Goal: Task Accomplishment & Management: Complete application form

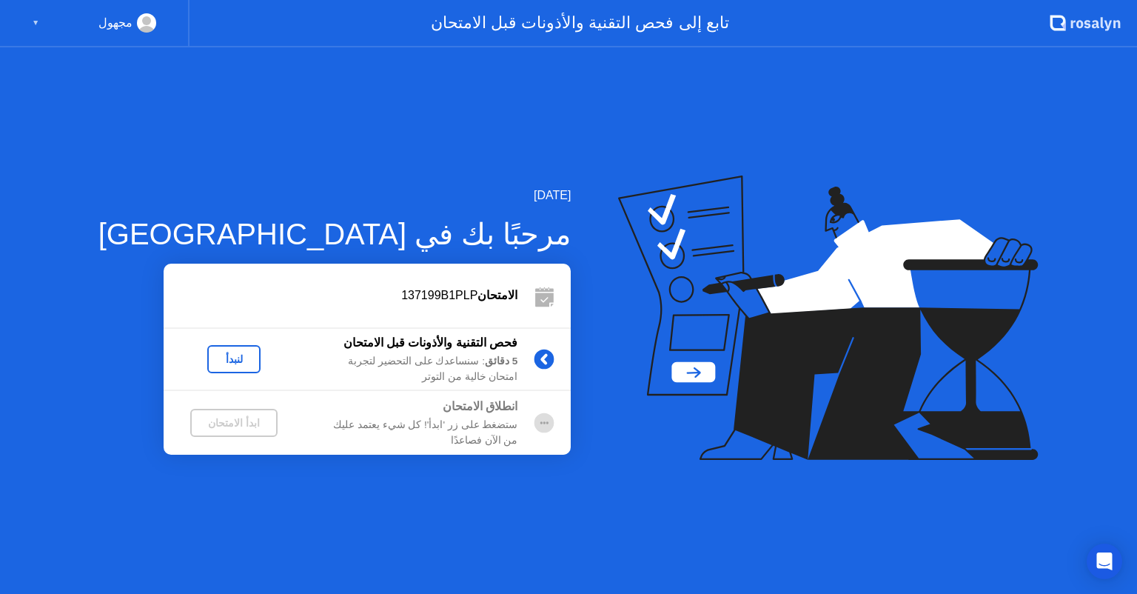
click at [38, 19] on div "▼" at bounding box center [35, 22] width 7 height 19
click at [34, 27] on div "▼" at bounding box center [35, 22] width 7 height 19
click at [214, 353] on div "لنبدأ" at bounding box center [233, 359] width 41 height 12
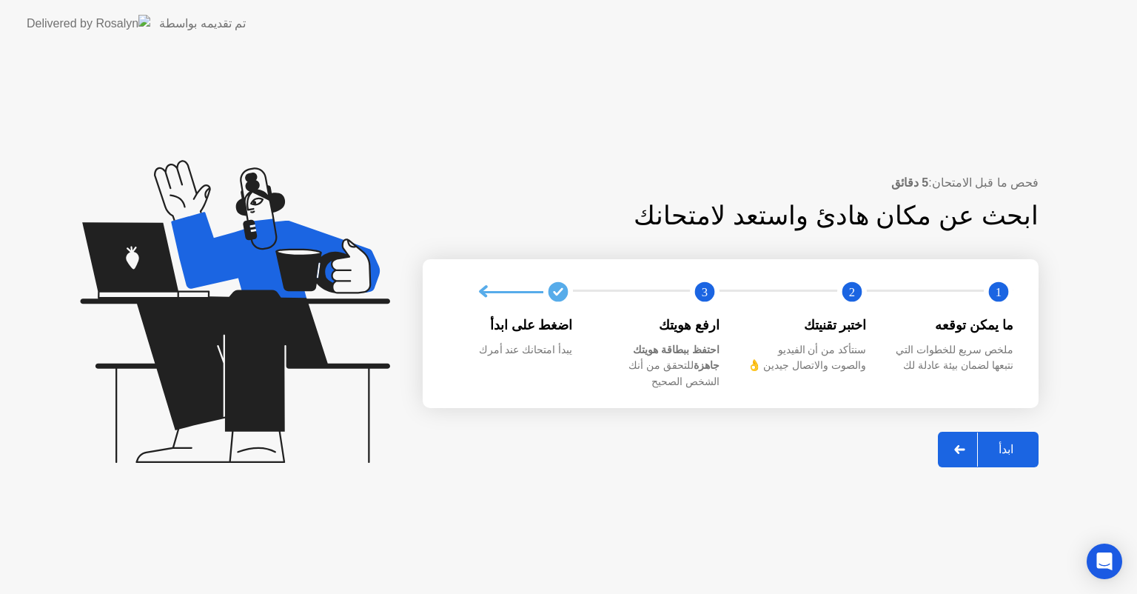
click at [1020, 454] on button "ابدأ" at bounding box center [988, 450] width 101 height 36
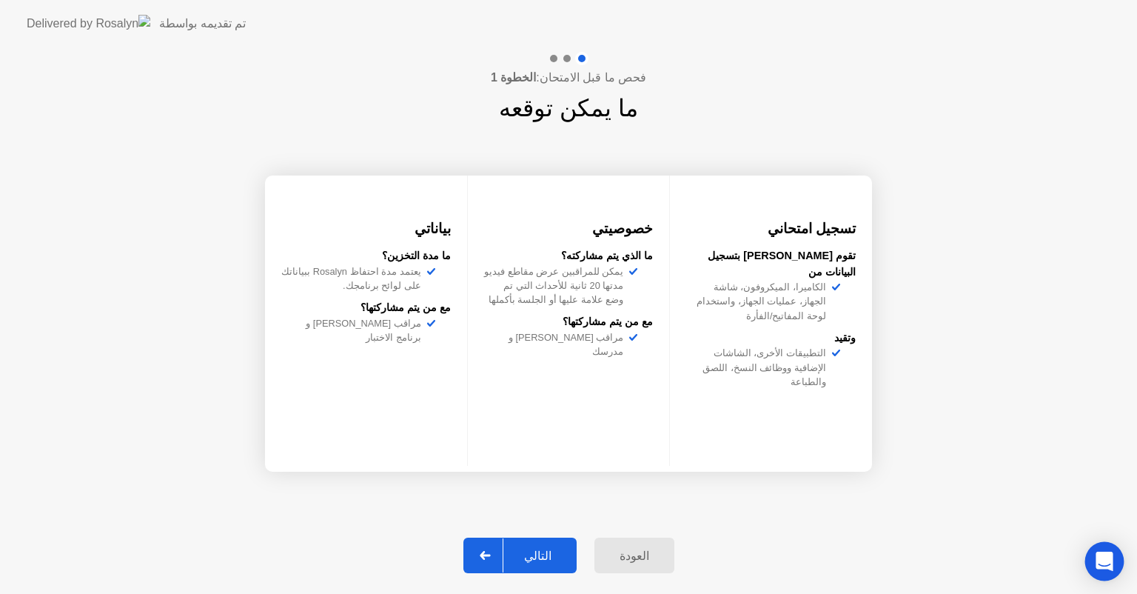
click at [1102, 563] on icon "Open Intercom Messenger" at bounding box center [1104, 561] width 17 height 19
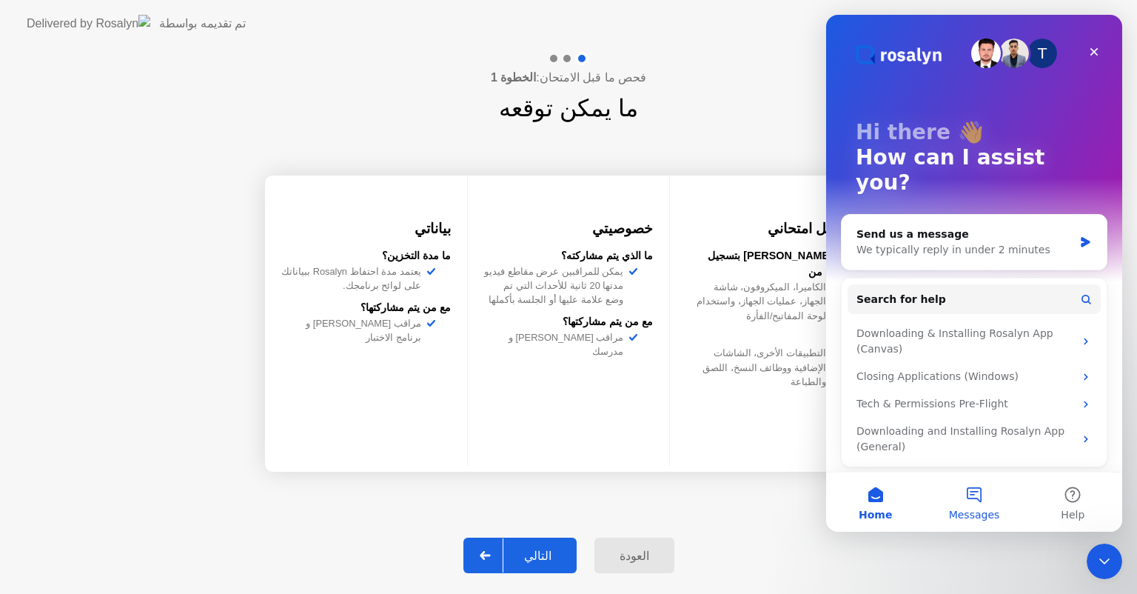
click at [954, 518] on span "Messages" at bounding box center [974, 514] width 51 height 10
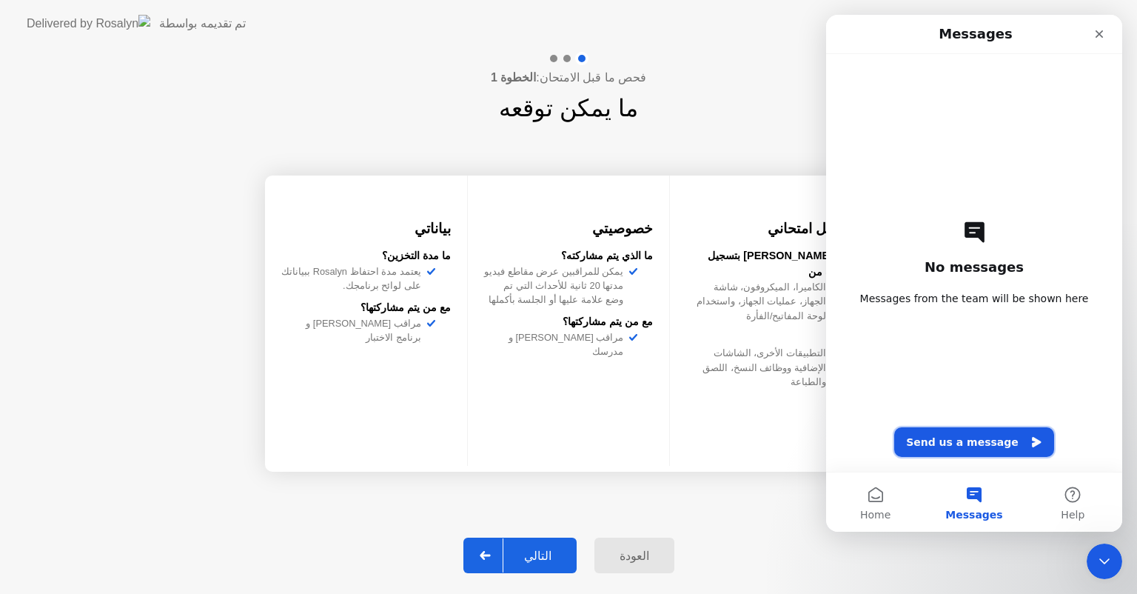
click at [974, 451] on button "Send us a message" at bounding box center [974, 442] width 160 height 30
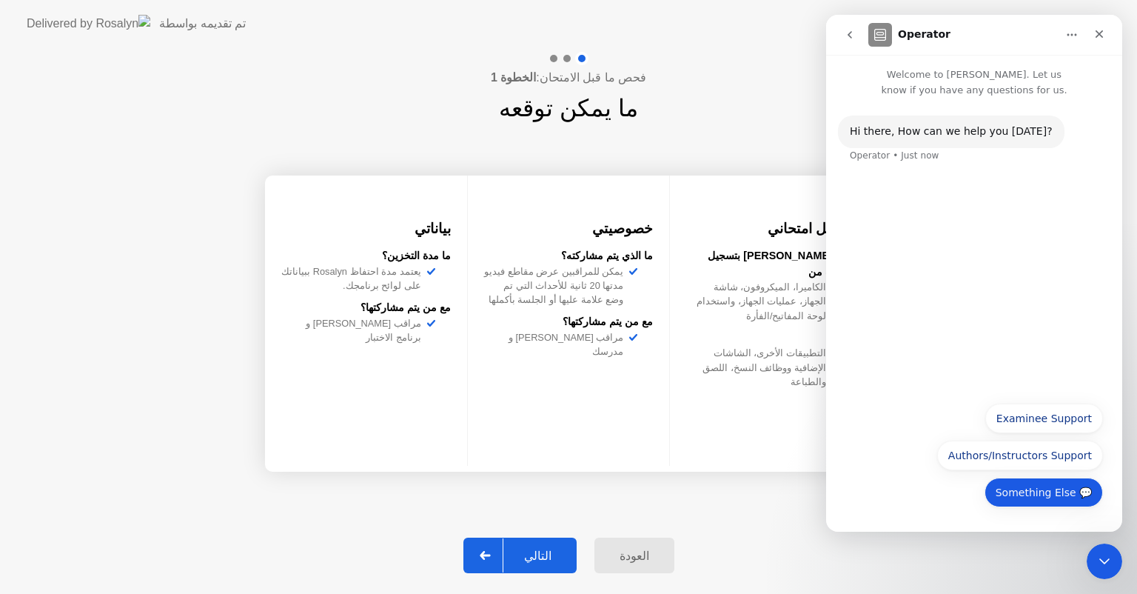
click at [1022, 495] on button "Something Else 💬" at bounding box center [1044, 493] width 118 height 30
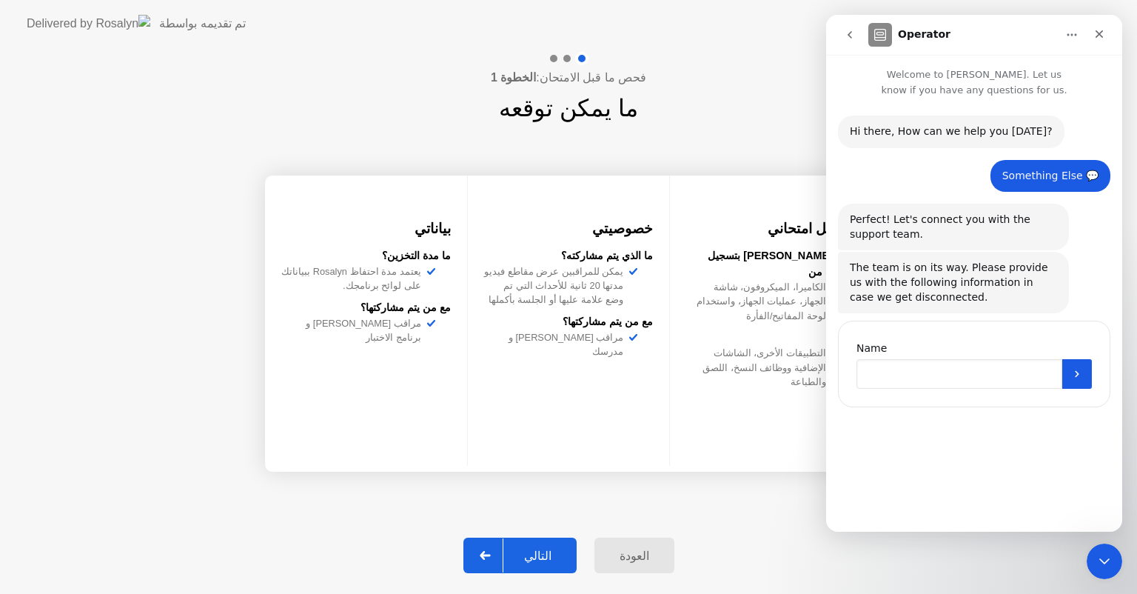
click at [952, 369] on input "Name" at bounding box center [960, 374] width 206 height 30
type input "*"
type input "*****"
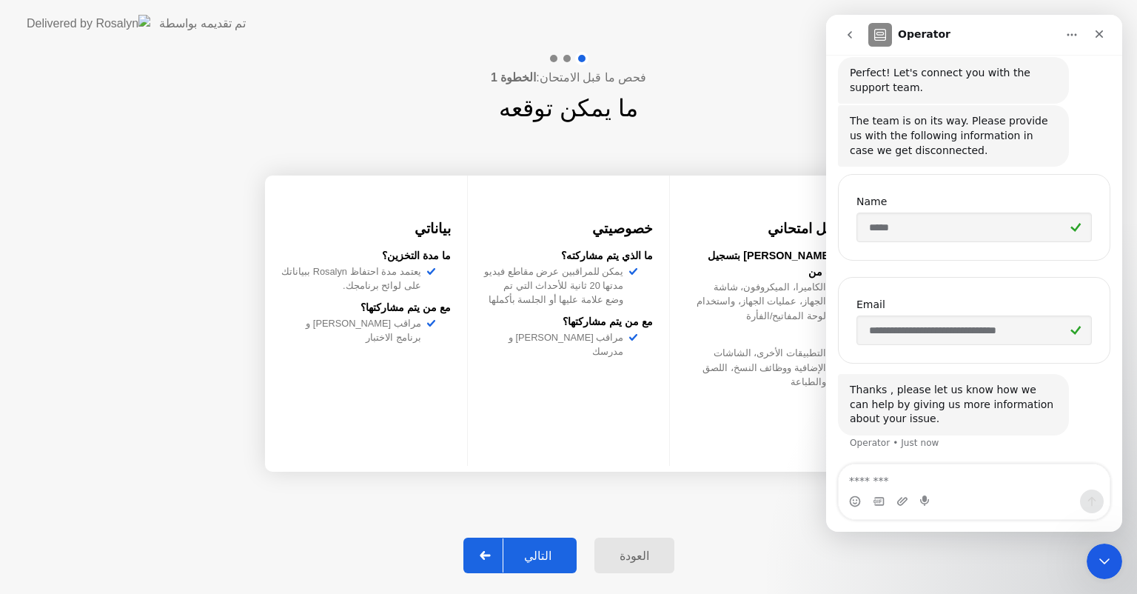
scroll to position [148, 0]
click at [917, 471] on textarea "Message…" at bounding box center [974, 476] width 271 height 25
type textarea "**********"
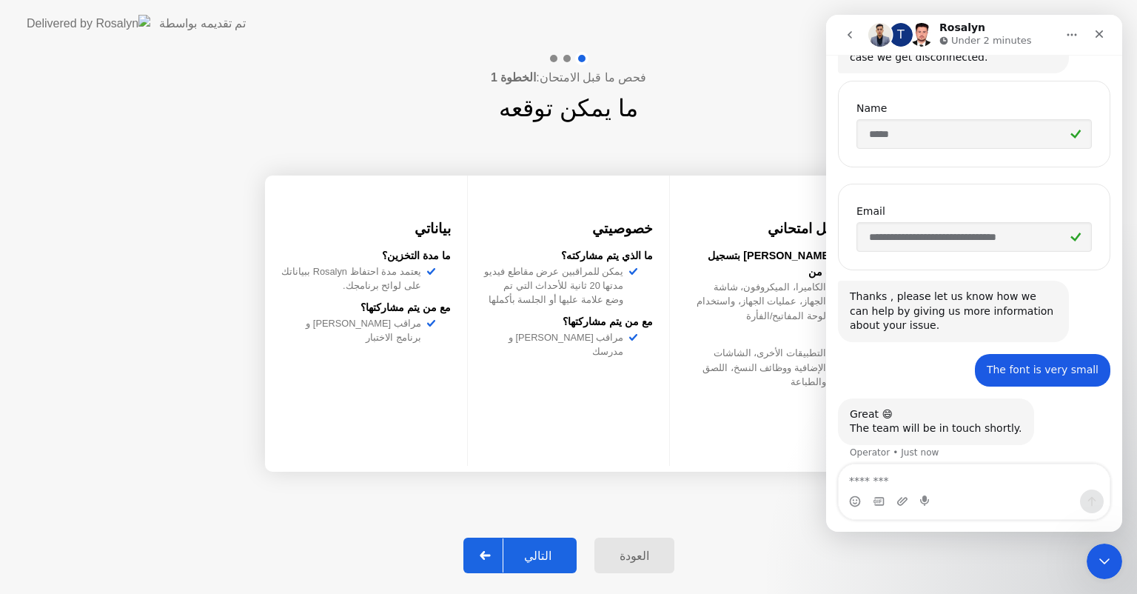
scroll to position [251, 0]
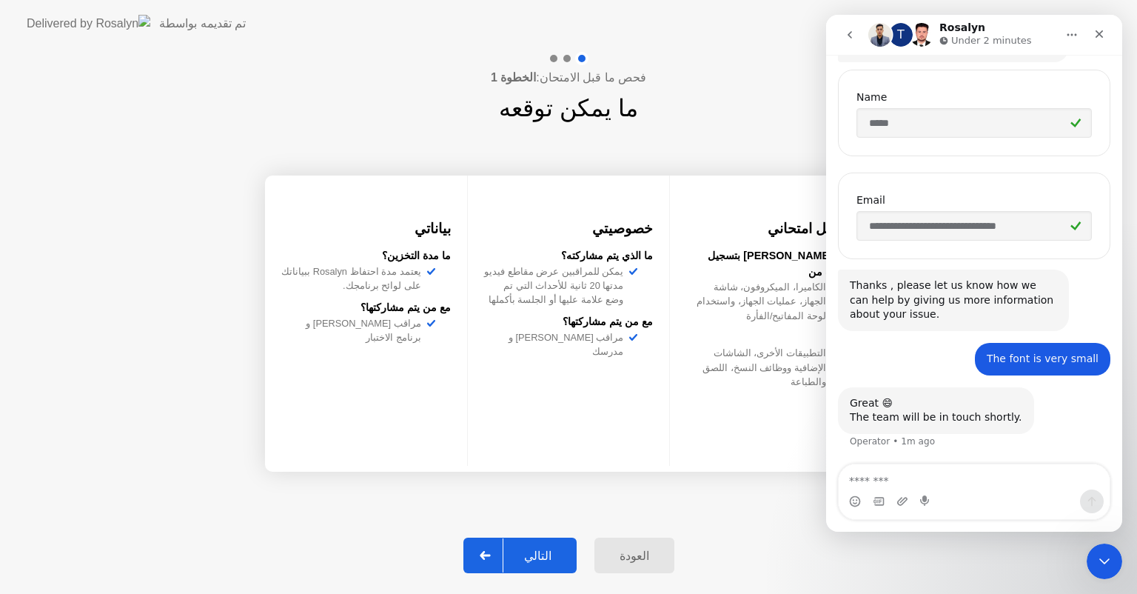
click at [541, 553] on div "التالي" at bounding box center [538, 556] width 69 height 14
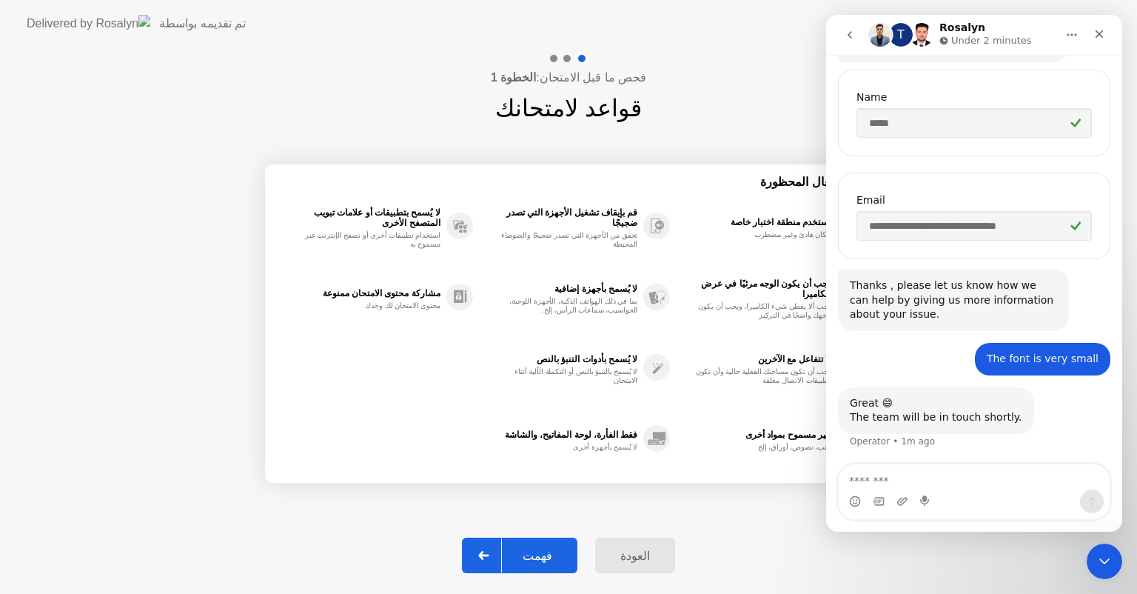
click at [594, 424] on div "فقط الفأرة، لوحة المفاتيح، والشاشة لا يُسمح بأجهزة أخرى" at bounding box center [572, 438] width 198 height 71
click at [1070, 41] on button "Home" at bounding box center [1072, 35] width 28 height 28
click at [1013, 15] on nav "T Rosalyn Under 2 minutes Expand window Download transcript" at bounding box center [974, 35] width 296 height 40
click at [1098, 29] on icon "Close" at bounding box center [1100, 34] width 12 height 12
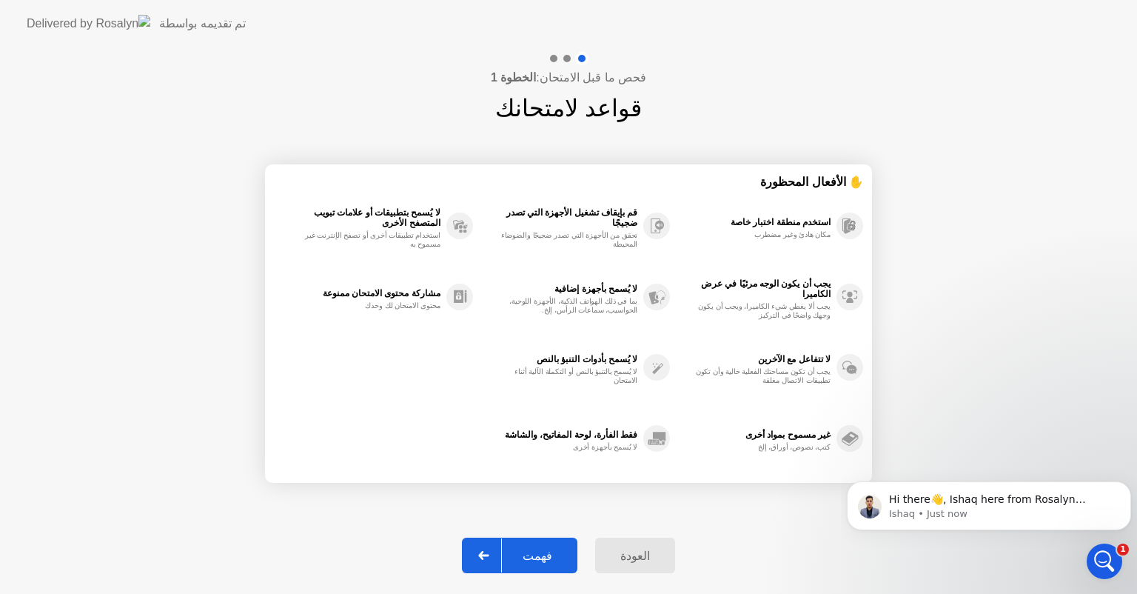
scroll to position [358, 0]
click at [976, 507] on p "Ishaq • Just now" at bounding box center [1001, 513] width 224 height 13
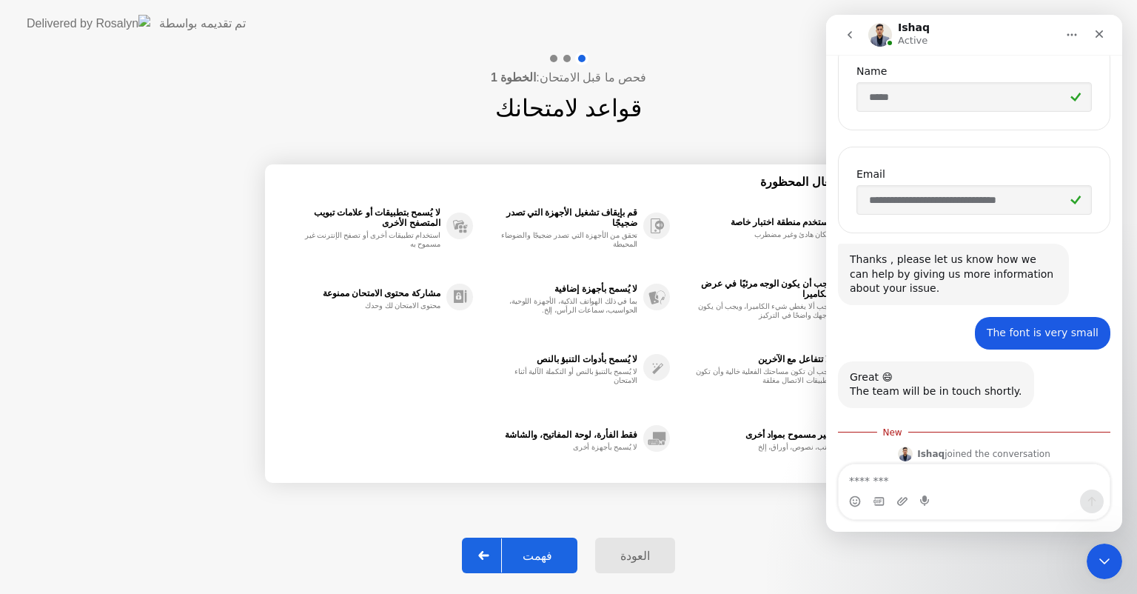
scroll to position [382, 0]
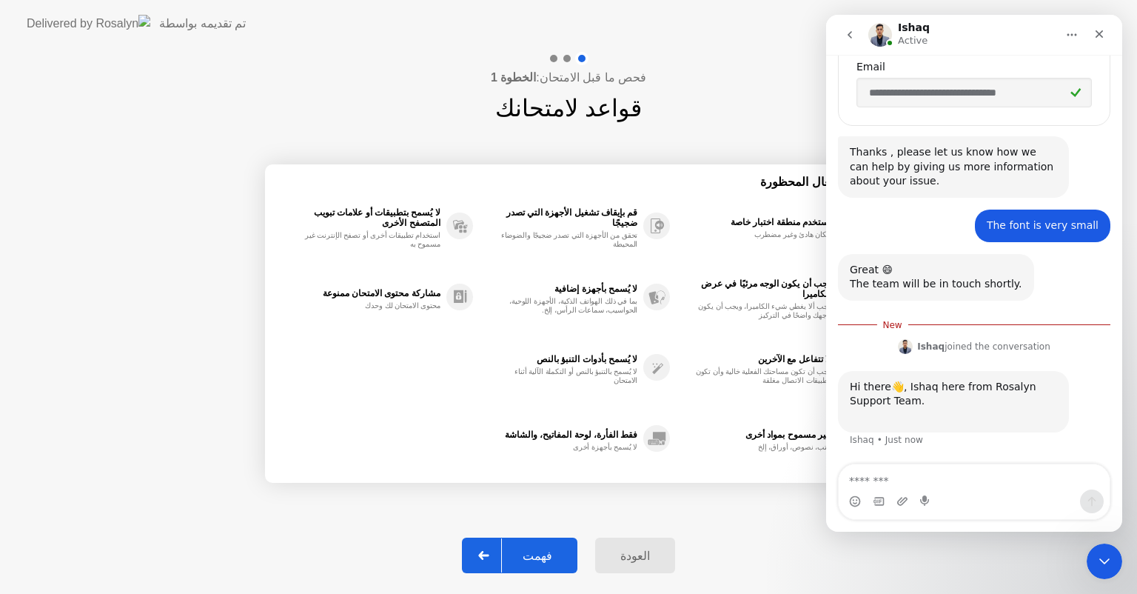
click at [940, 477] on textarea "Message…" at bounding box center [974, 476] width 271 height 25
click at [914, 472] on textarea "Message…" at bounding box center [974, 476] width 271 height 25
type textarea "********"
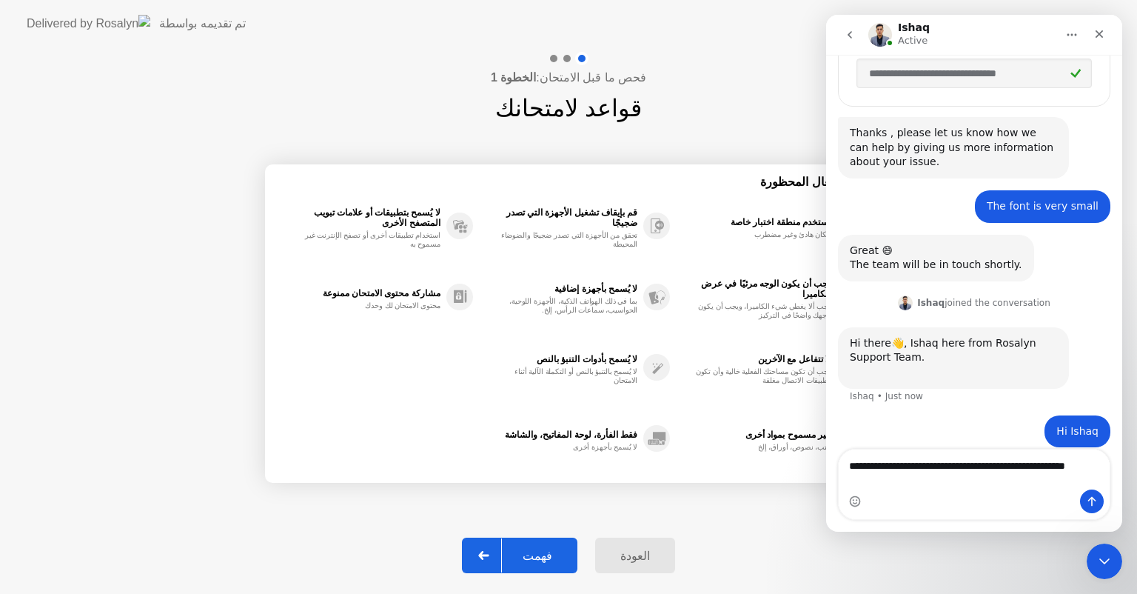
scroll to position [417, 0]
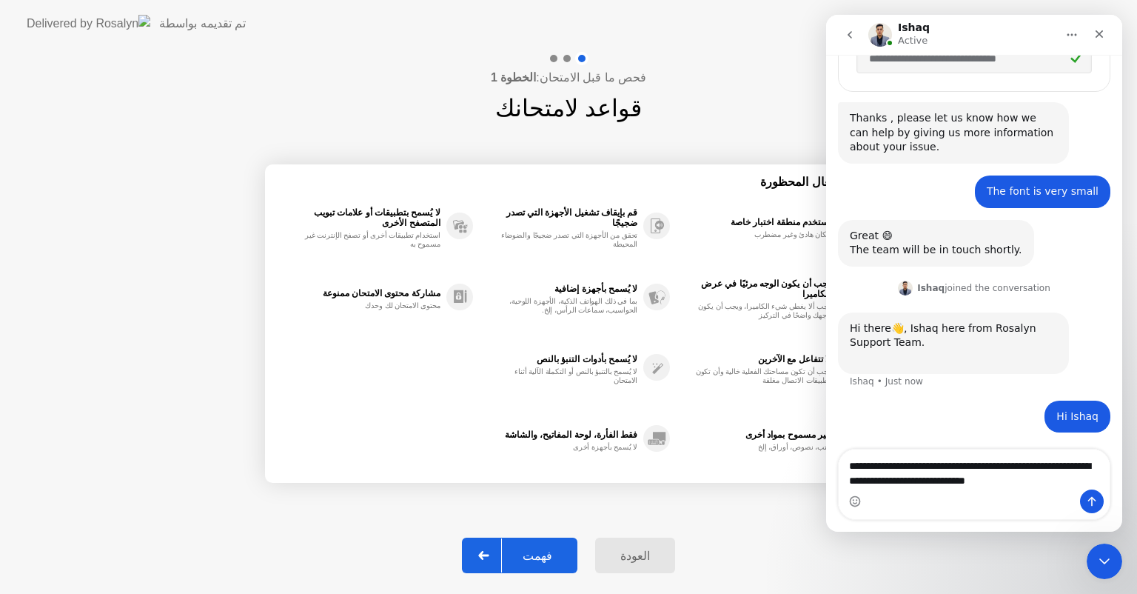
type textarea "**********"
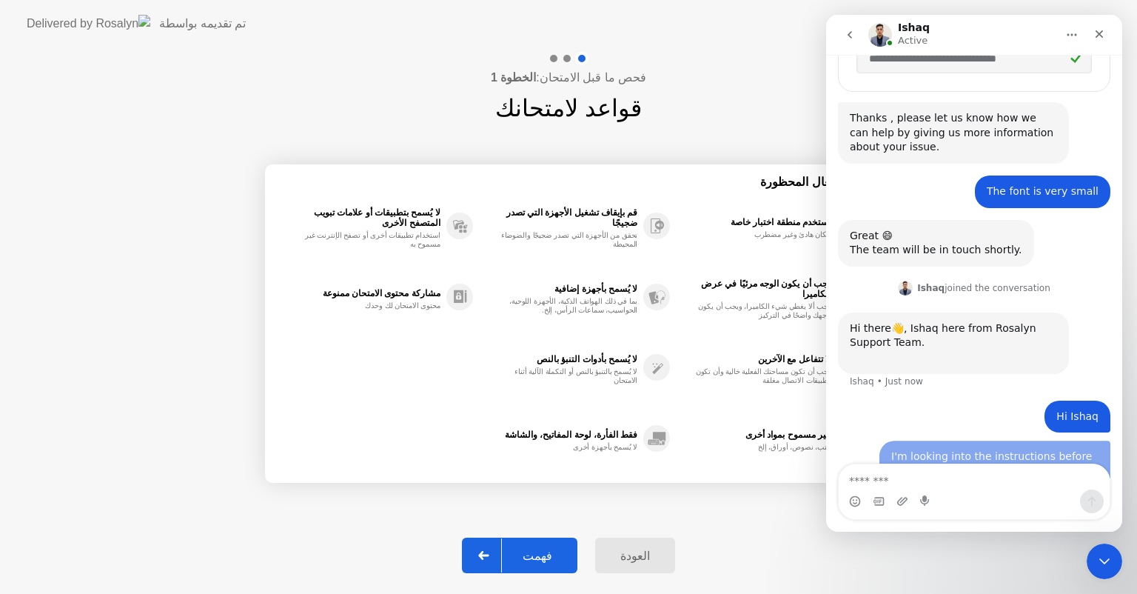
scroll to position [465, 0]
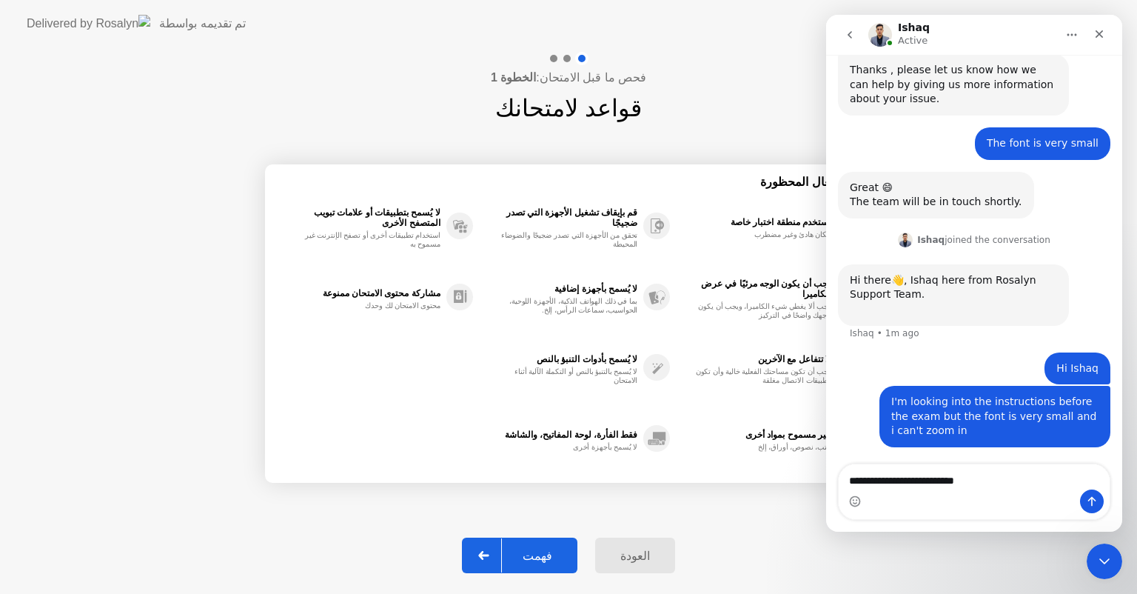
type textarea "**********"
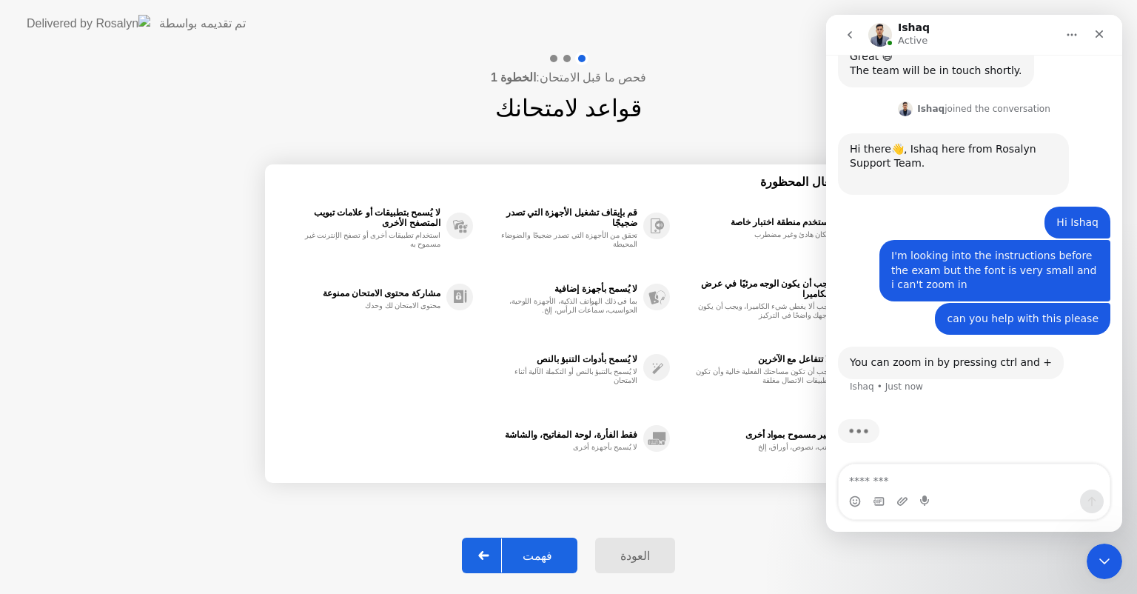
scroll to position [600, 0]
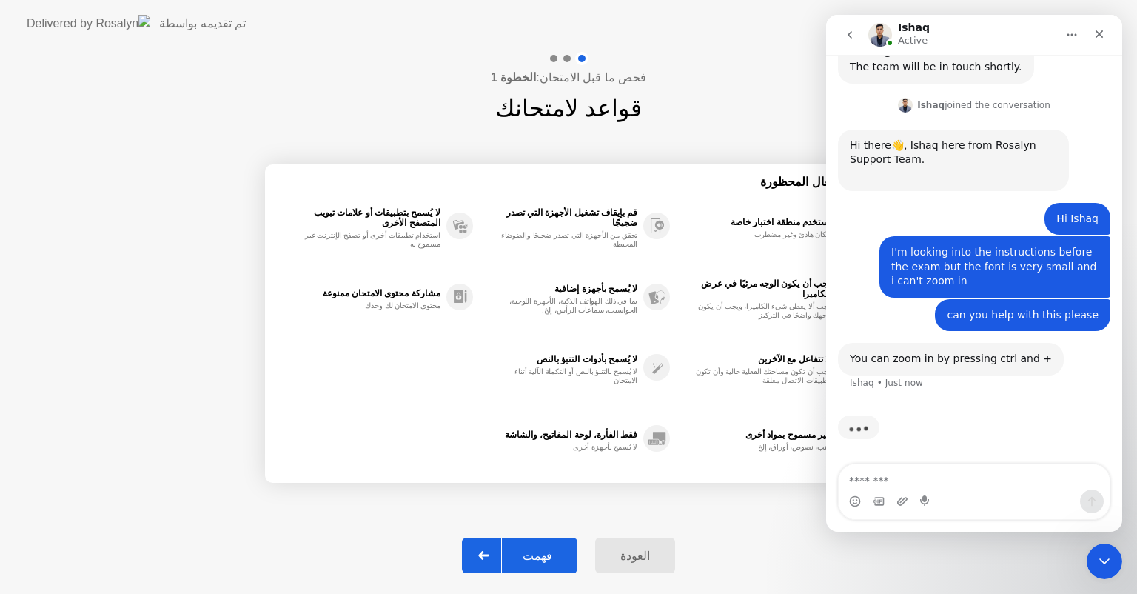
click at [682, 360] on div "لا تتفاعل مع الآخرين" at bounding box center [754, 359] width 153 height 10
click at [1095, 35] on icon "Close" at bounding box center [1100, 34] width 12 height 12
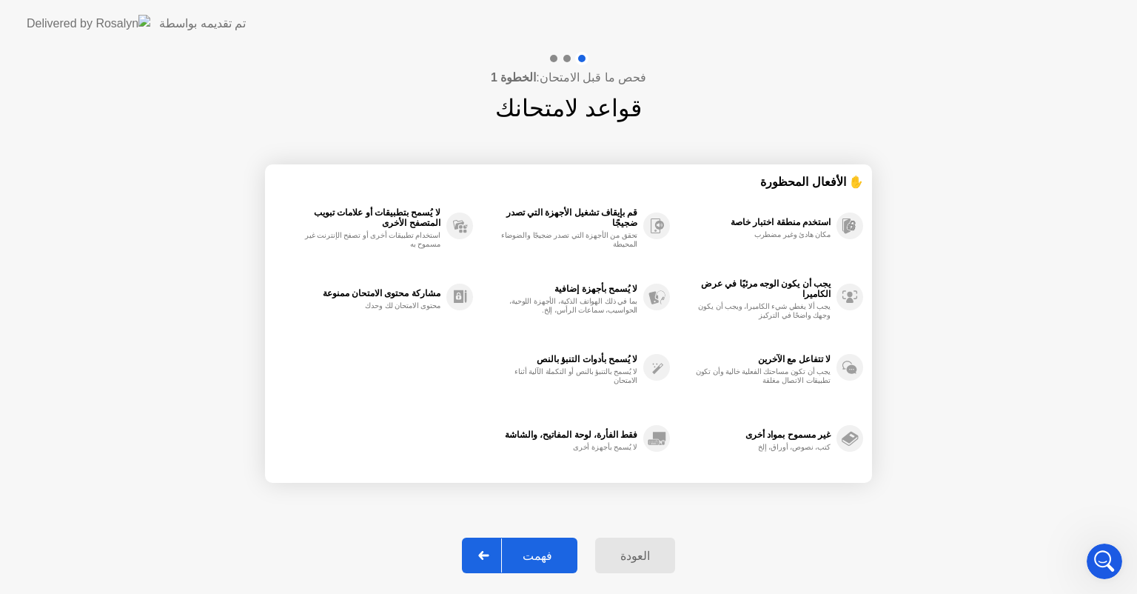
click at [814, 78] on div "فحص ما قبل الامتحان: الخطوة 1 قواعد لامتحانك ✋ الأفعال المحظورة استخدم منطقة اخ…" at bounding box center [568, 320] width 1137 height 546
click at [1100, 575] on div "Open Intercom Messenger" at bounding box center [1102, 559] width 49 height 49
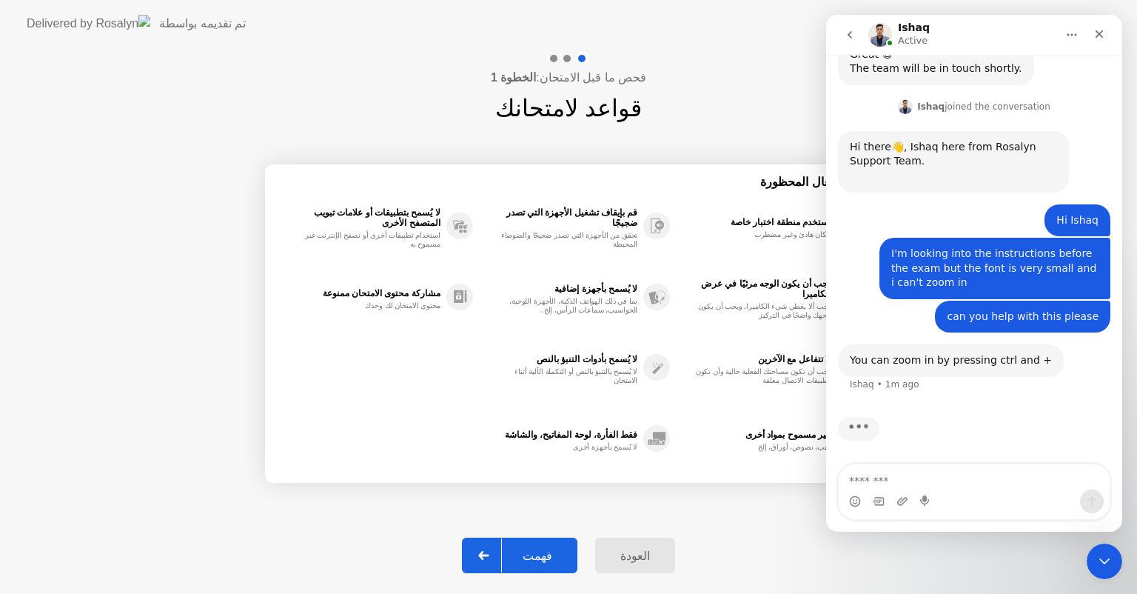
scroll to position [543, 0]
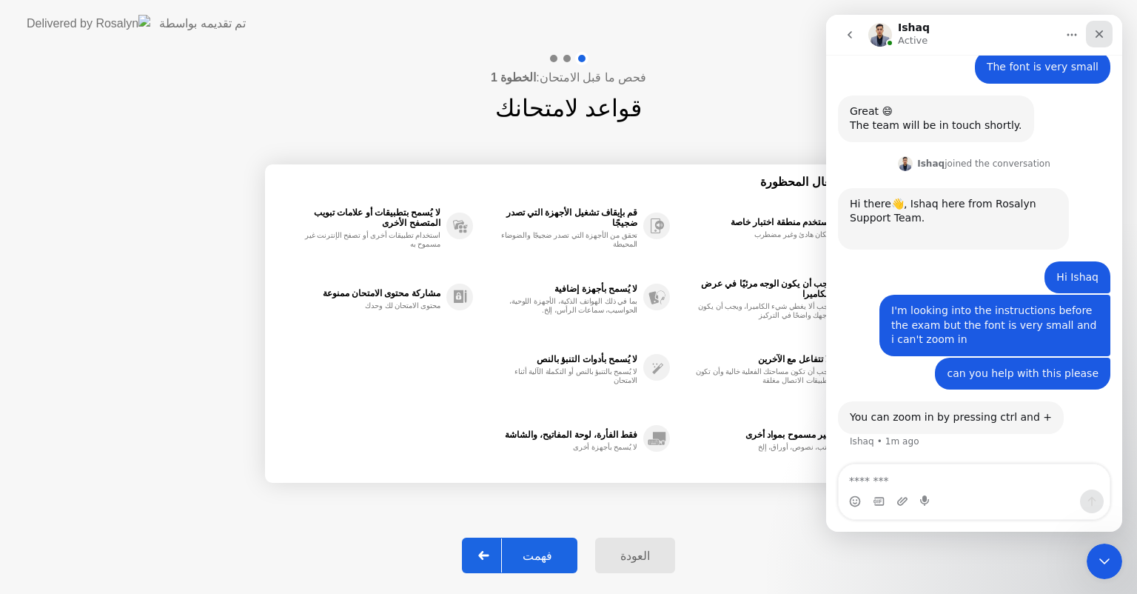
click at [1102, 28] on icon "Close" at bounding box center [1100, 34] width 12 height 12
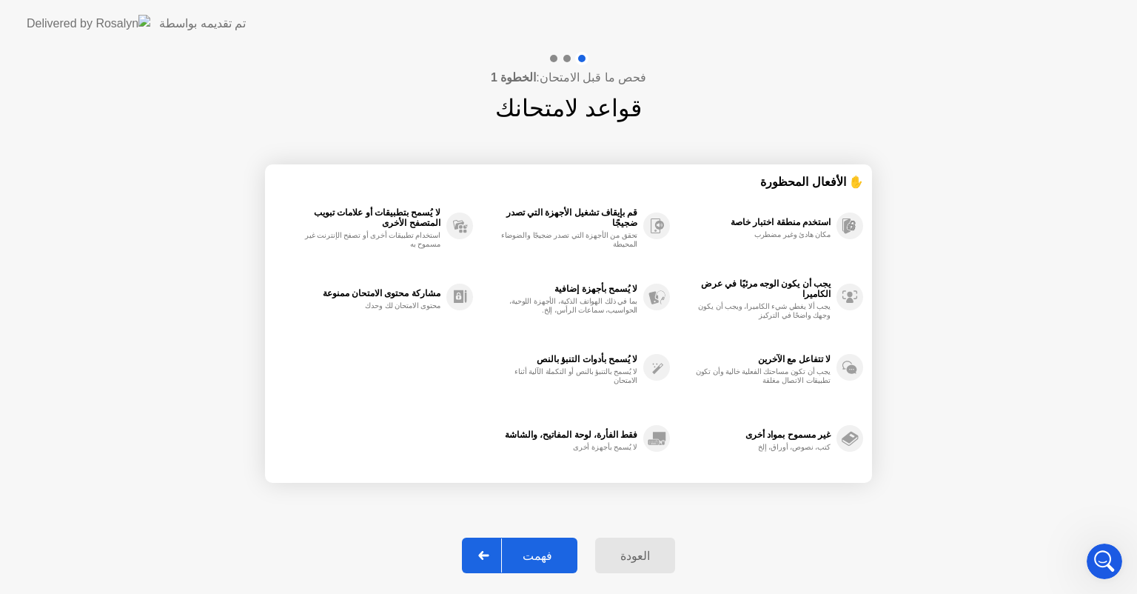
click at [569, 190] on div "قم بإيقاف تشغيل الأجهزة التي تصدر ضجيجًا تحقق من الأجهزة التي تصدر ضجيجًا والضو…" at bounding box center [572, 225] width 198 height 71
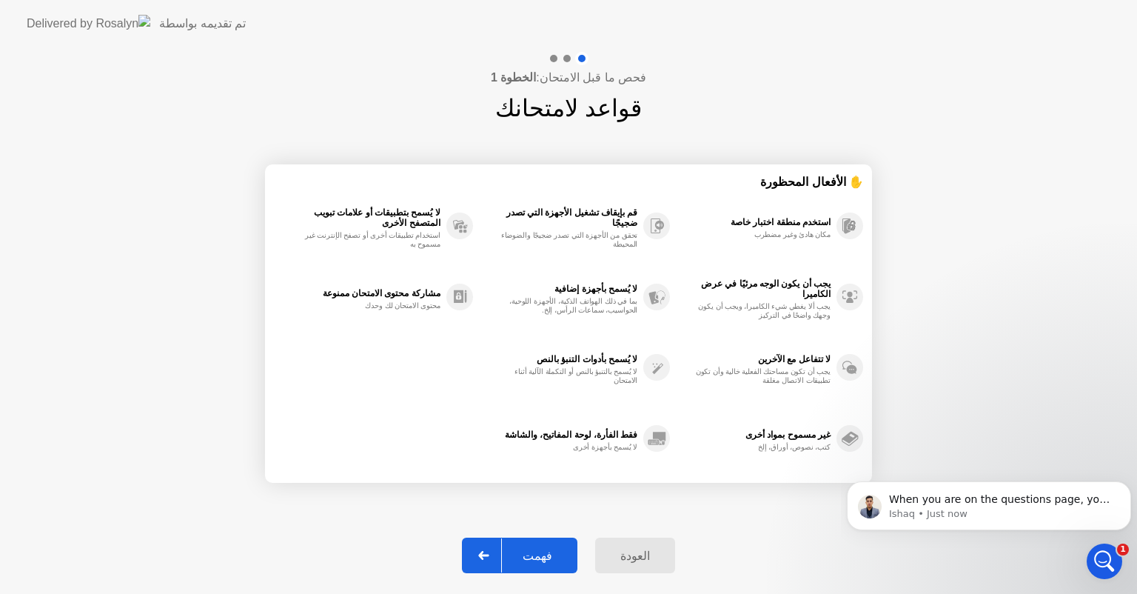
scroll to position [606, 0]
click at [1103, 555] on icon "Open Intercom Messenger" at bounding box center [1103, 559] width 24 height 24
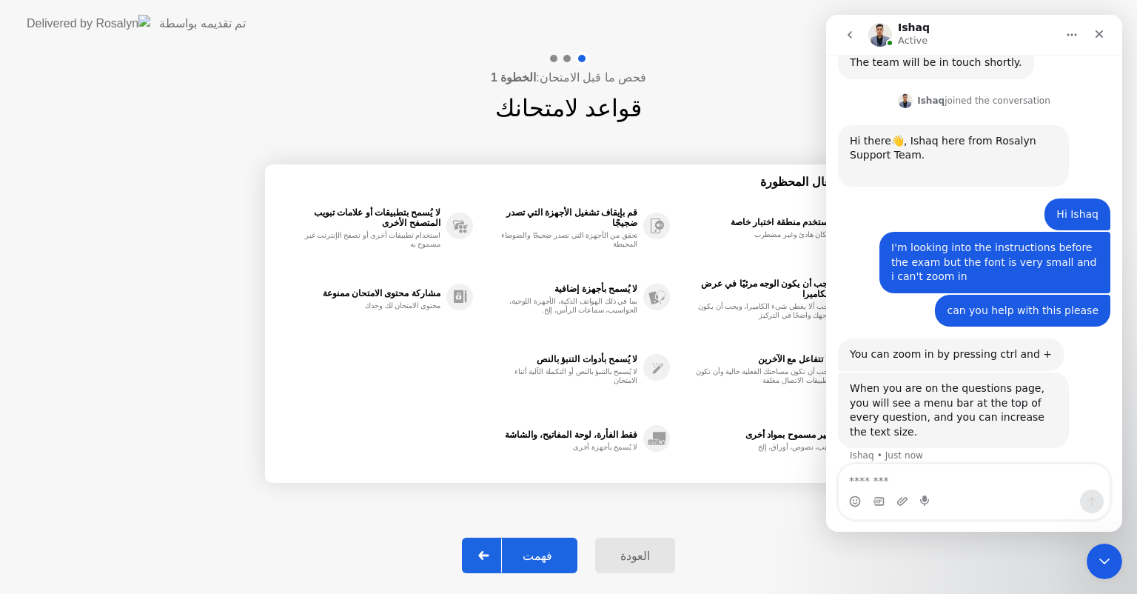
click at [957, 476] on textarea "Message…" at bounding box center [974, 476] width 271 height 25
type textarea "**********"
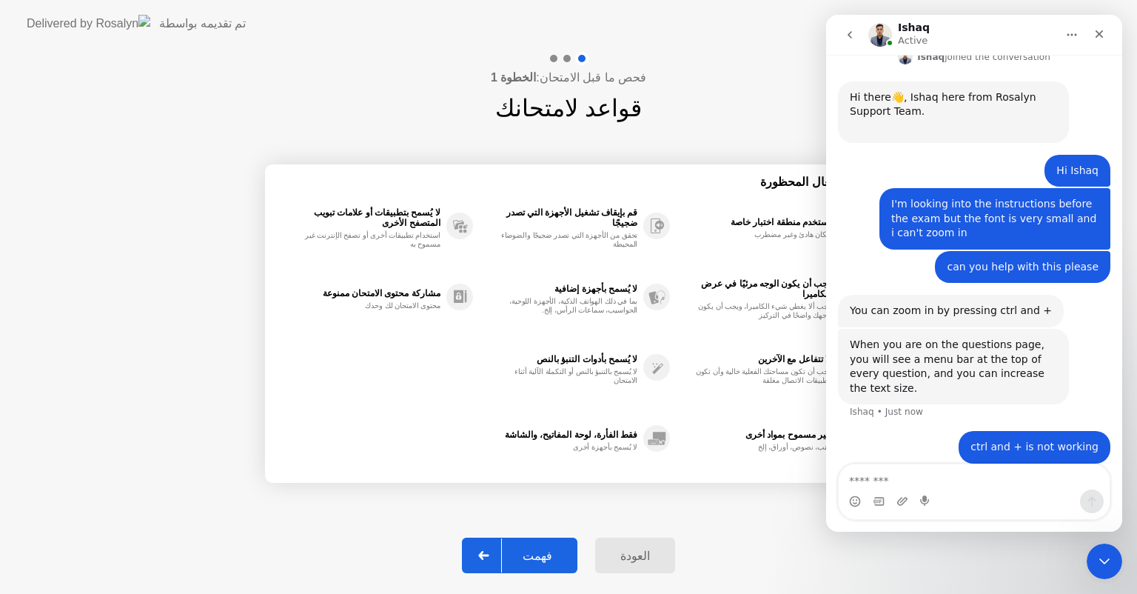
click at [231, 98] on div "فحص ما قبل الامتحان: الخطوة 1 قواعد لامتحانك ✋ الأفعال المحظورة استخدم منطقة اخ…" at bounding box center [568, 320] width 1137 height 546
click at [703, 248] on div "استخدم منطقة اختبار خاصة مكان هادئ وغير مضطرب" at bounding box center [766, 225] width 193 height 71
click at [338, 162] on div "✋ الأفعال المحظورة استخدم منطقة اختبار خاصة مكان هادئ وغير مضطرب يجب أن يكون ال…" at bounding box center [568, 323] width 607 height 395
click at [1072, 41] on button "Home" at bounding box center [1072, 35] width 28 height 28
click at [847, 13] on header "تم تقديمه بواسطة" at bounding box center [568, 23] width 1137 height 47
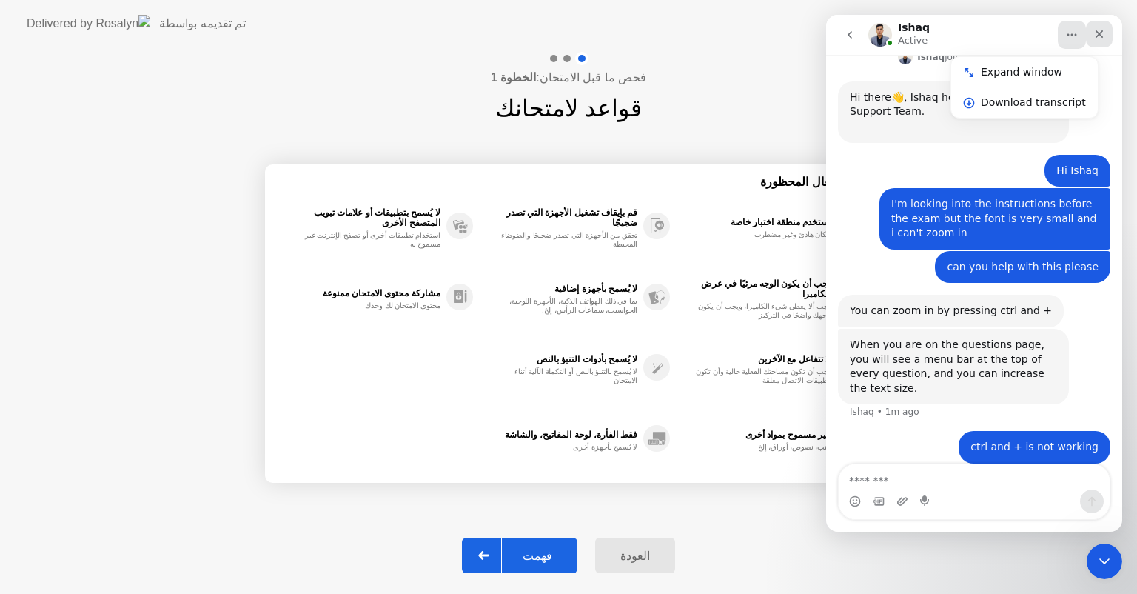
click at [1100, 36] on icon "Close" at bounding box center [1100, 34] width 12 height 12
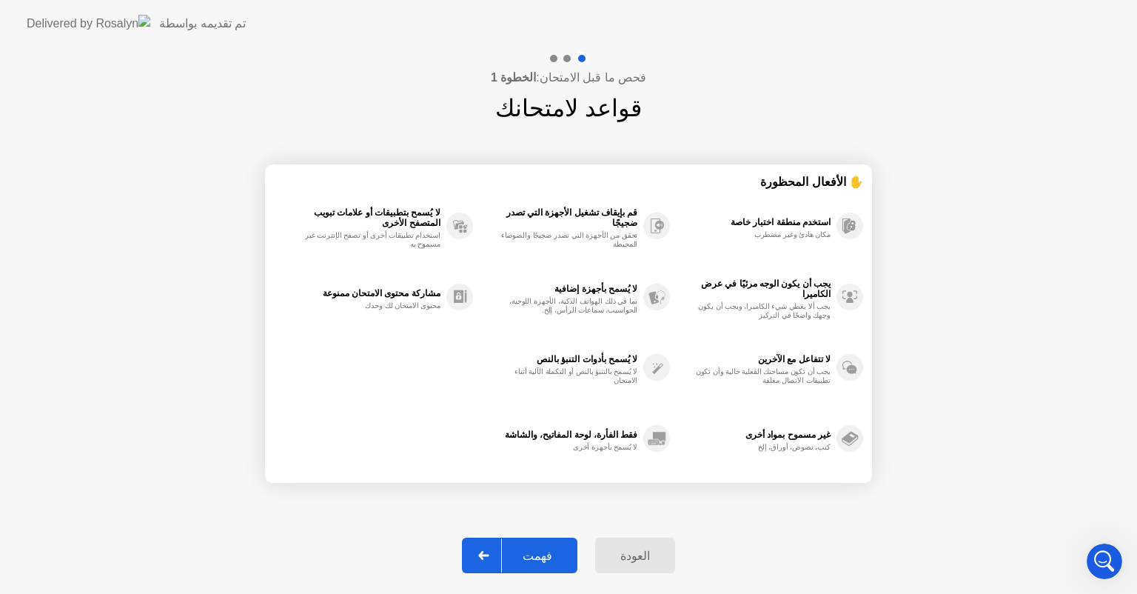
click at [438, 452] on div "استخدم منطقة اختبار خاصة مكان هادئ وغير مضطرب يجب أن يكون الوجه مرئيًا في عرض ا…" at bounding box center [568, 332] width 589 height 284
click at [543, 540] on button "فهمت" at bounding box center [520, 556] width 116 height 36
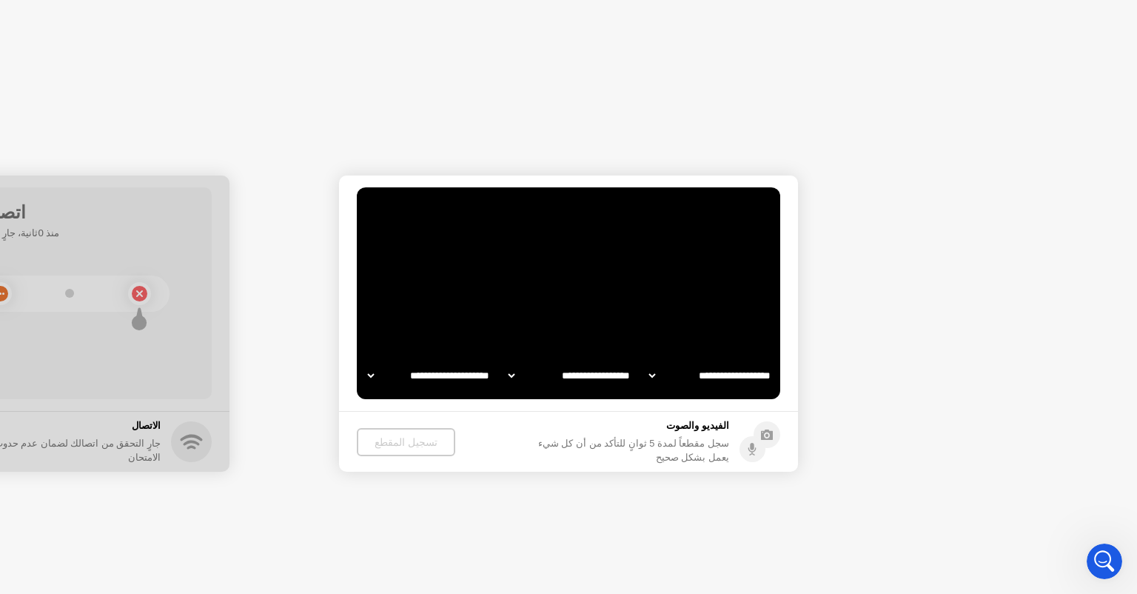
select select "**********"
select select "*******"
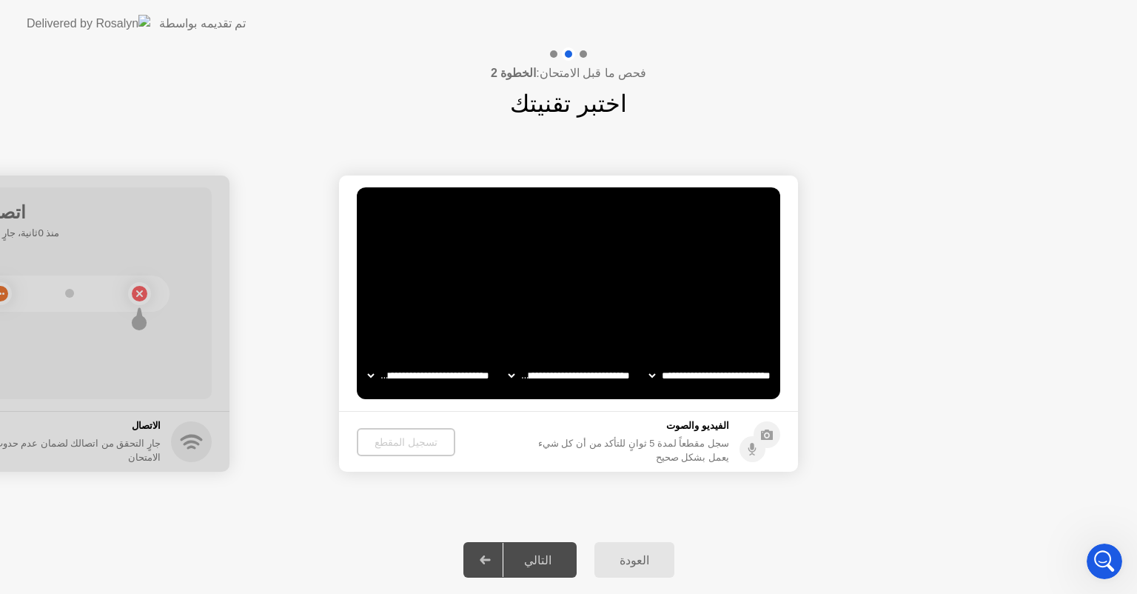
click at [543, 540] on div "العودة التالي" at bounding box center [568, 560] width 1137 height 68
click at [17, 214] on div at bounding box center [-1, 323] width 459 height 296
click at [391, 438] on div "تسجيل المقطع" at bounding box center [405, 442] width 87 height 12
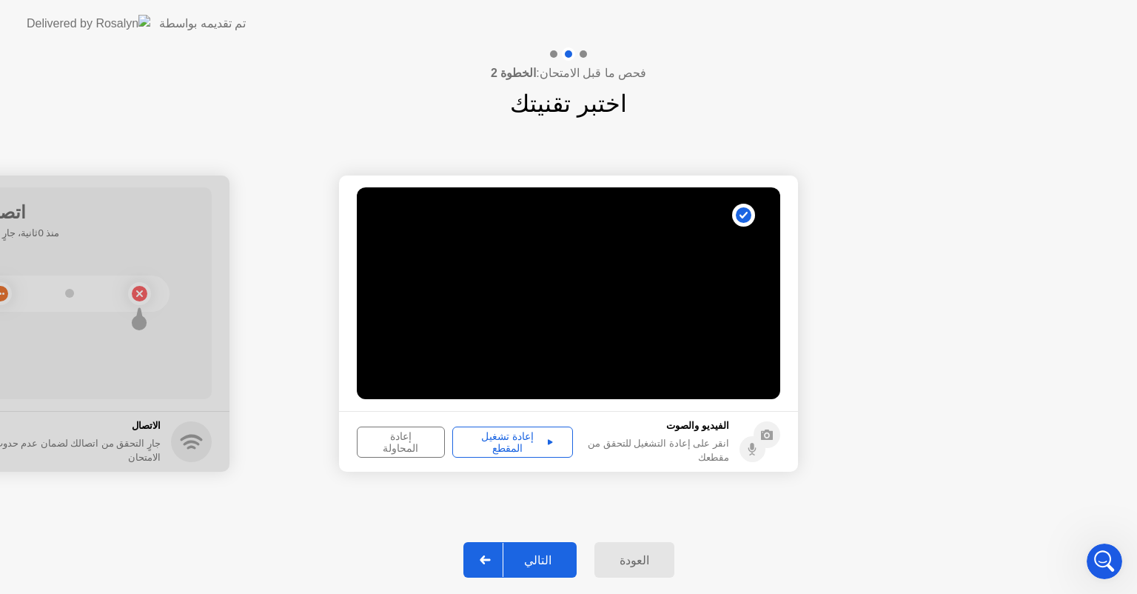
click at [391, 438] on div "إعادة المحاولة" at bounding box center [401, 442] width 78 height 24
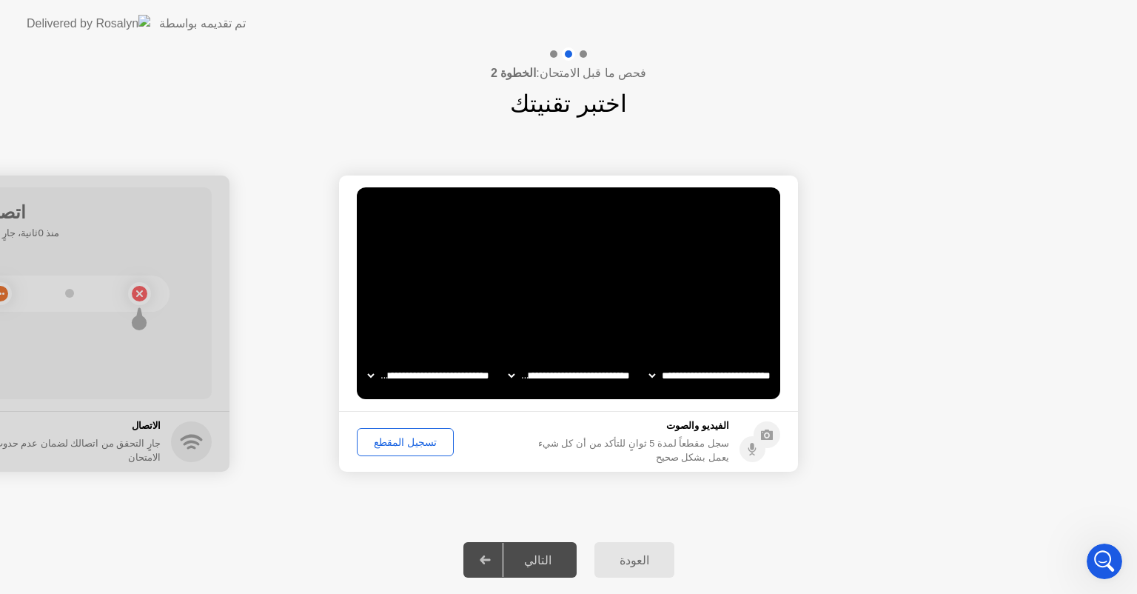
click at [391, 438] on div "تسجيل المقطع" at bounding box center [405, 442] width 87 height 12
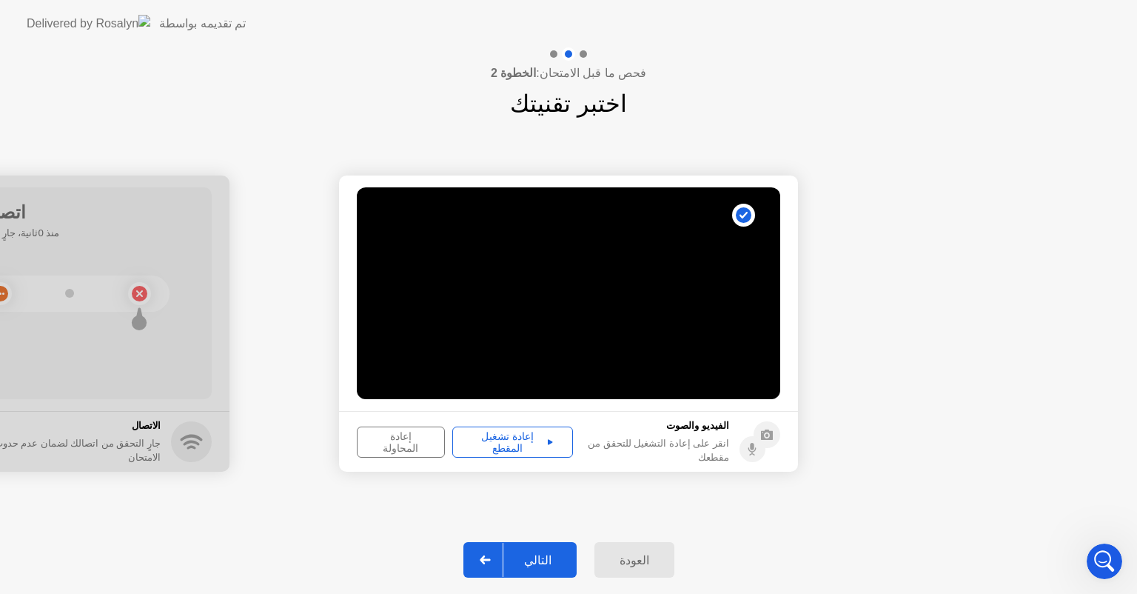
click at [512, 441] on div "إعادة تشغيل المقطع" at bounding box center [513, 442] width 110 height 24
click at [546, 557] on div "التالي" at bounding box center [538, 560] width 69 height 14
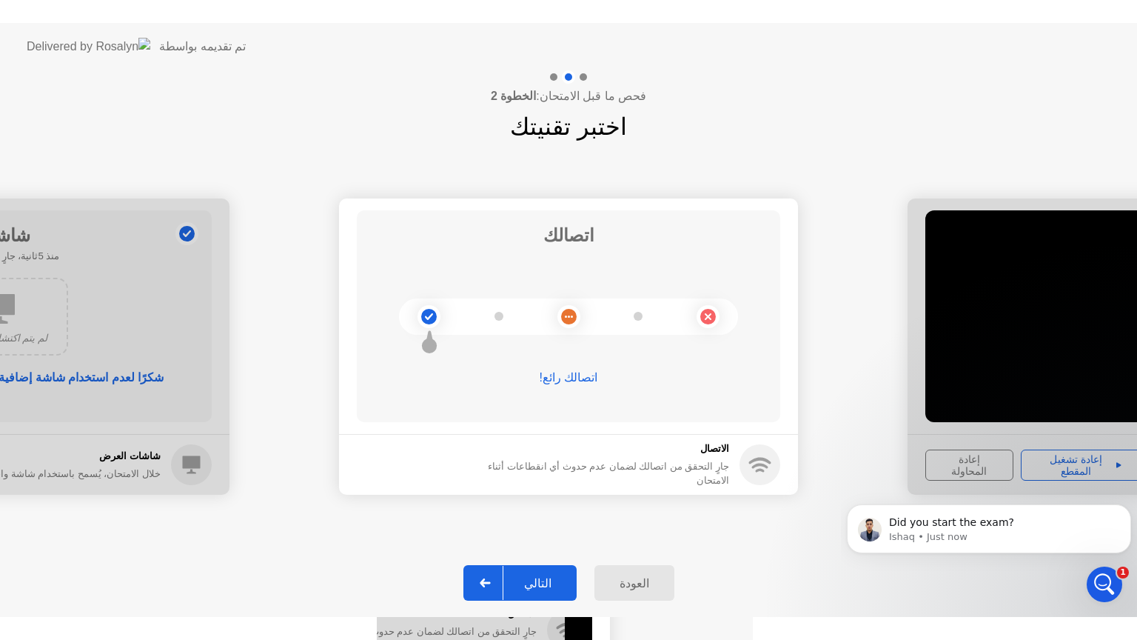
scroll to position [694, 0]
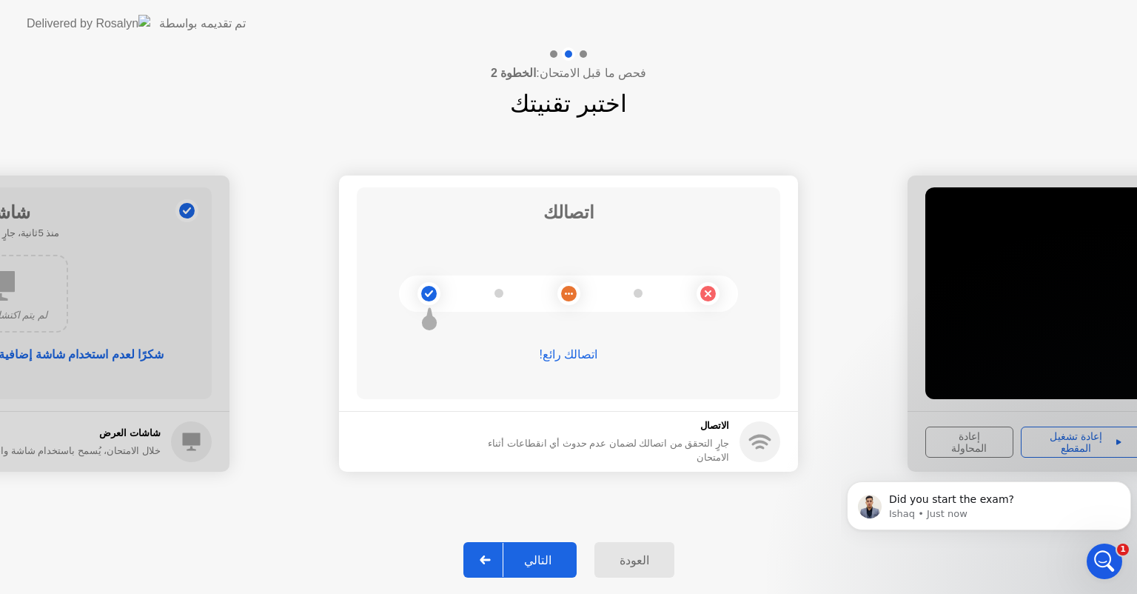
click at [546, 557] on div "التالي" at bounding box center [538, 560] width 69 height 14
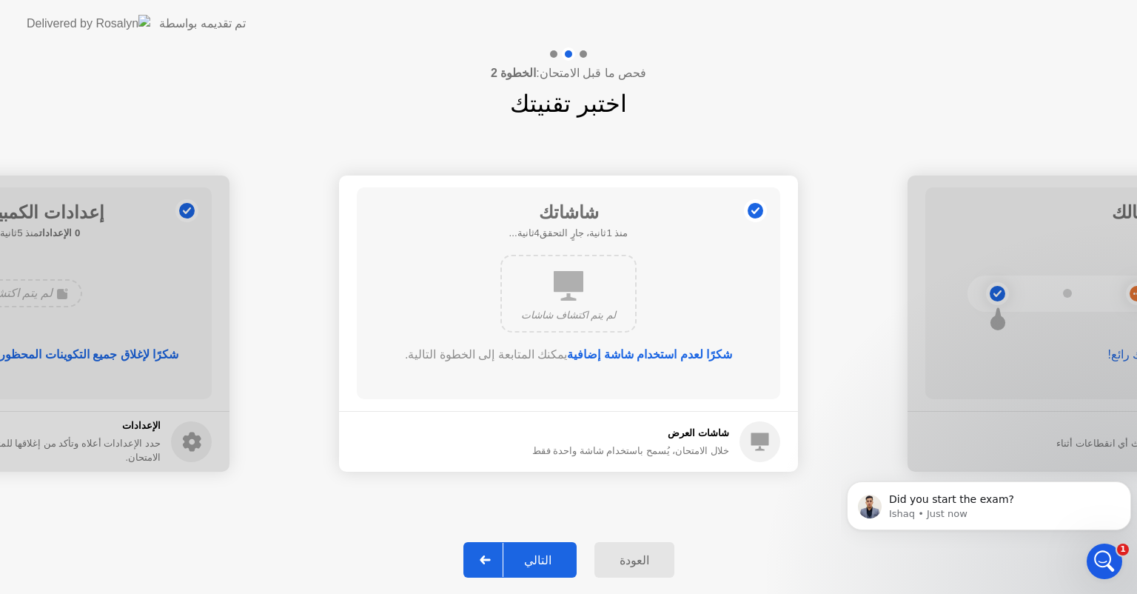
click at [546, 557] on div "التالي" at bounding box center [538, 560] width 69 height 14
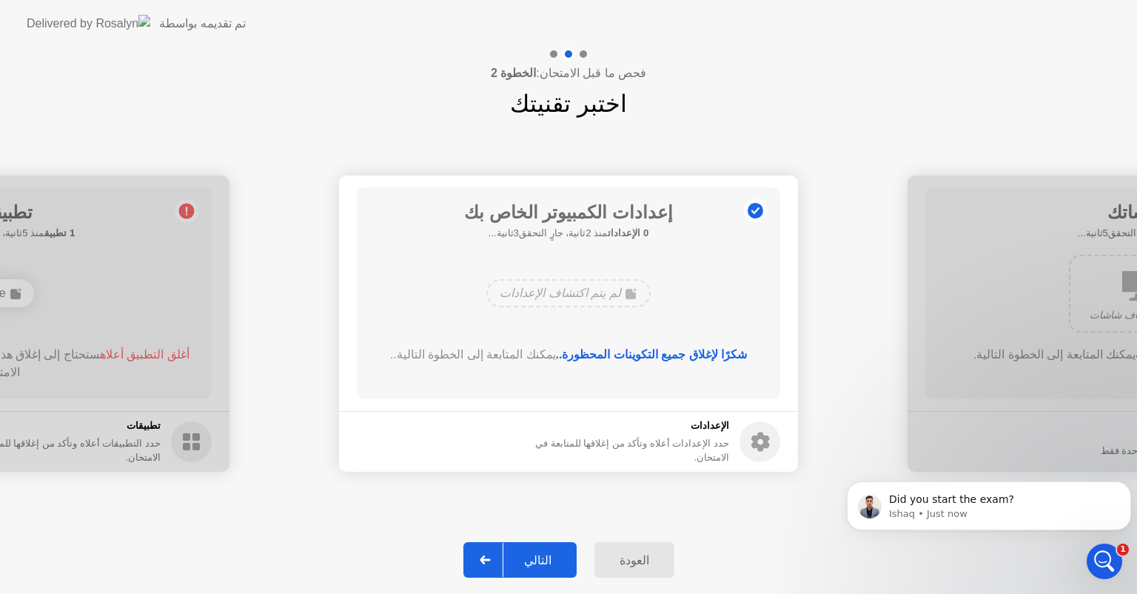
click at [546, 557] on div "التالي" at bounding box center [538, 560] width 69 height 14
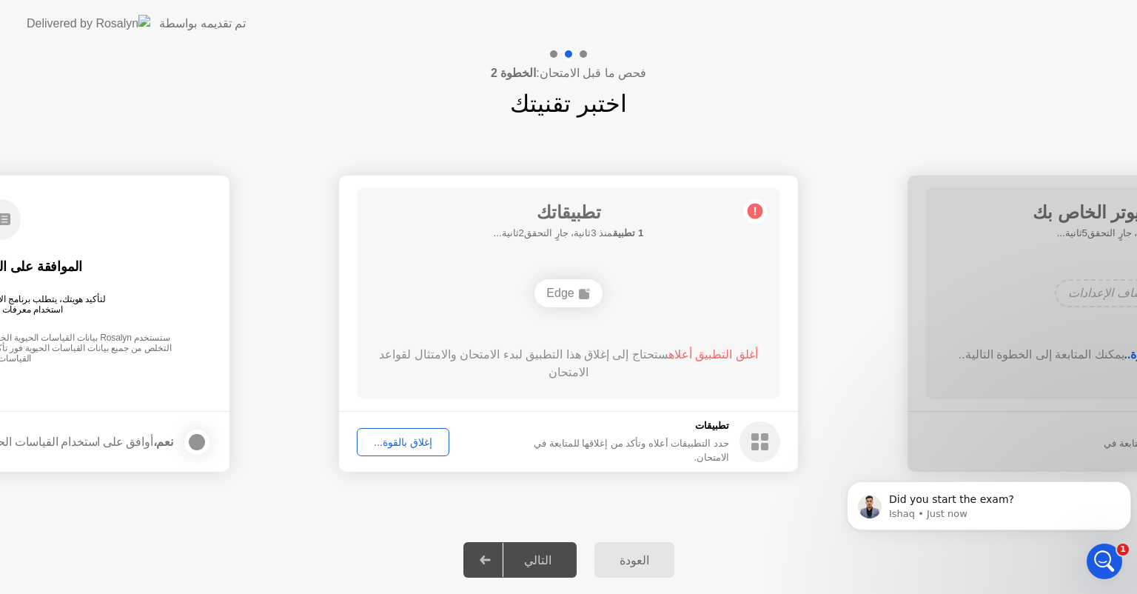
click at [329, 501] on div "**********" at bounding box center [568, 323] width 1137 height 404
click at [630, 554] on div "العودة" at bounding box center [634, 560] width 71 height 14
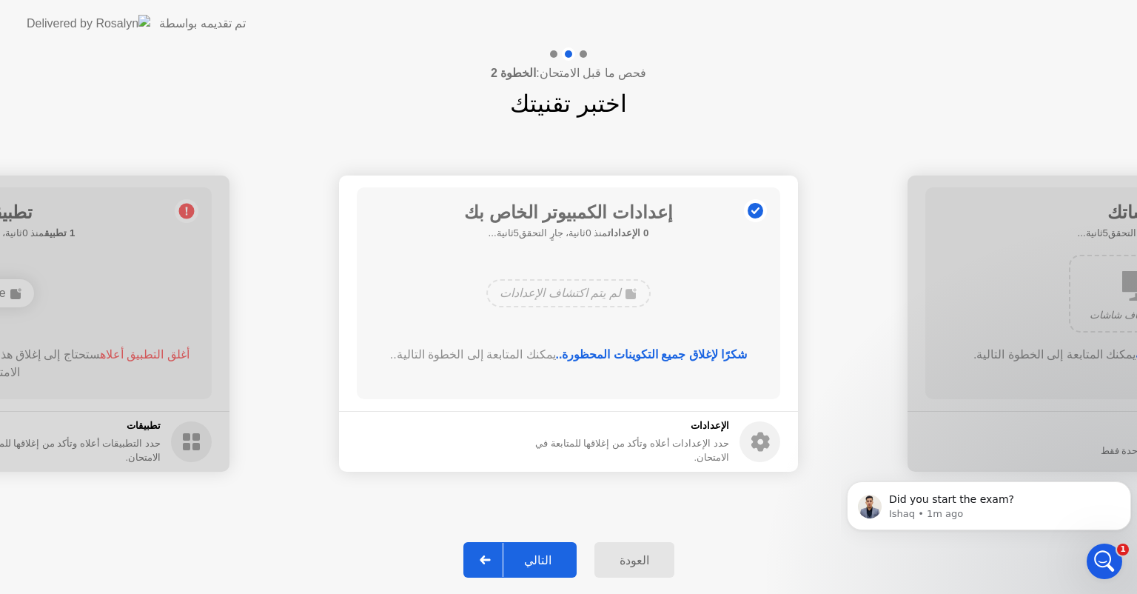
click at [559, 557] on div "التالي" at bounding box center [538, 560] width 69 height 14
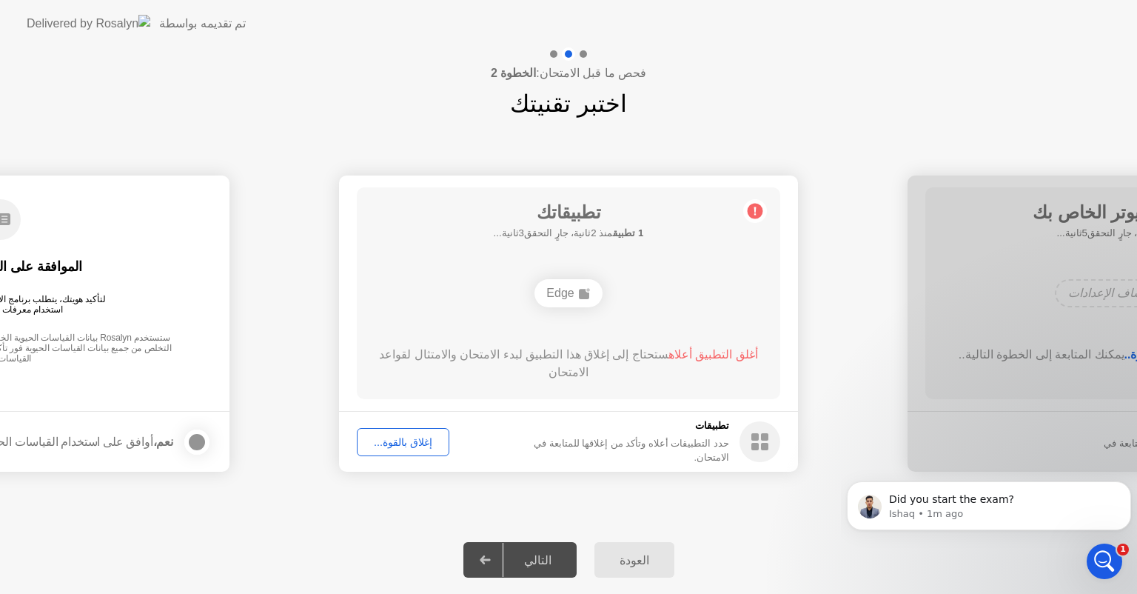
click at [555, 299] on div "Edge" at bounding box center [568, 293] width 67 height 28
click at [414, 439] on div "إغلاق بالقوة..." at bounding box center [403, 442] width 82 height 12
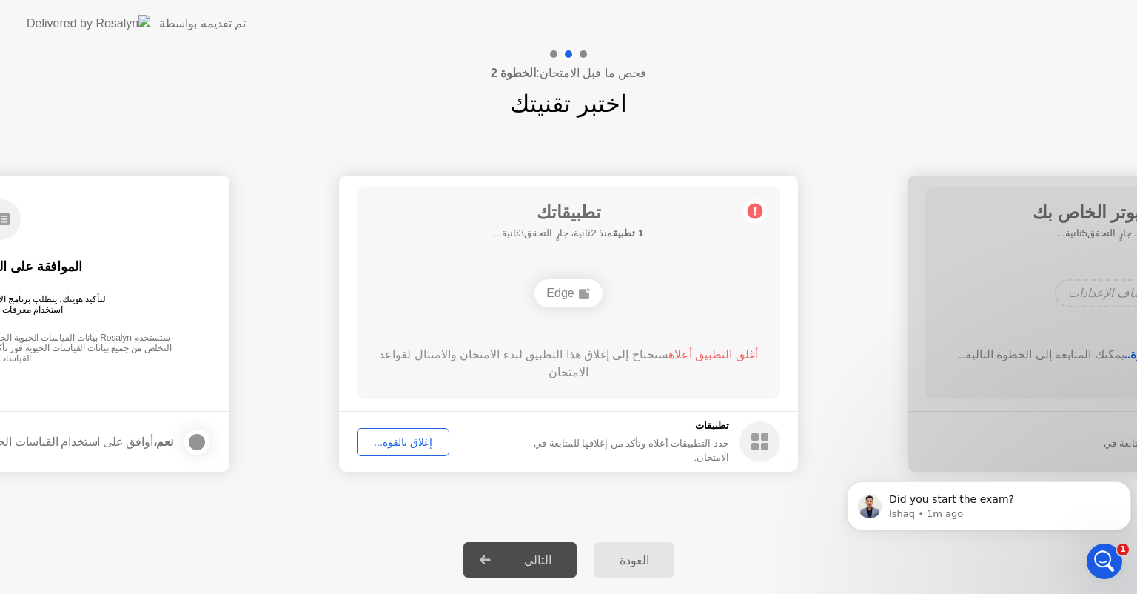
click at [204, 556] on div "العودة التالي" at bounding box center [568, 560] width 1137 height 68
click at [415, 451] on button "إغلاق بالقوة..." at bounding box center [403, 442] width 93 height 28
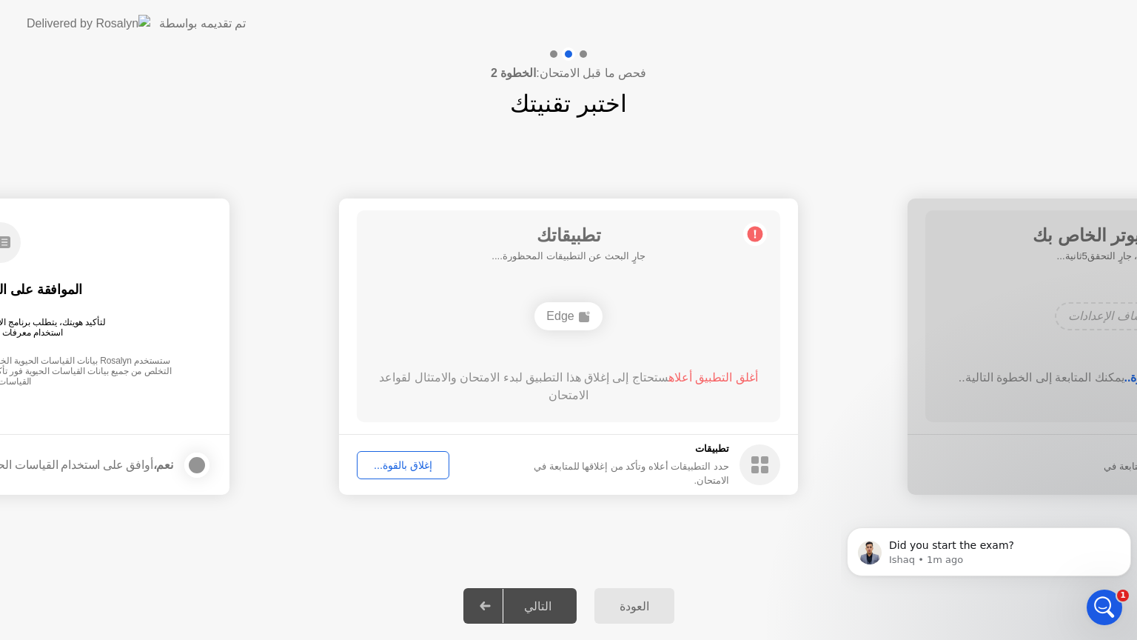
scroll to position [689, 0]
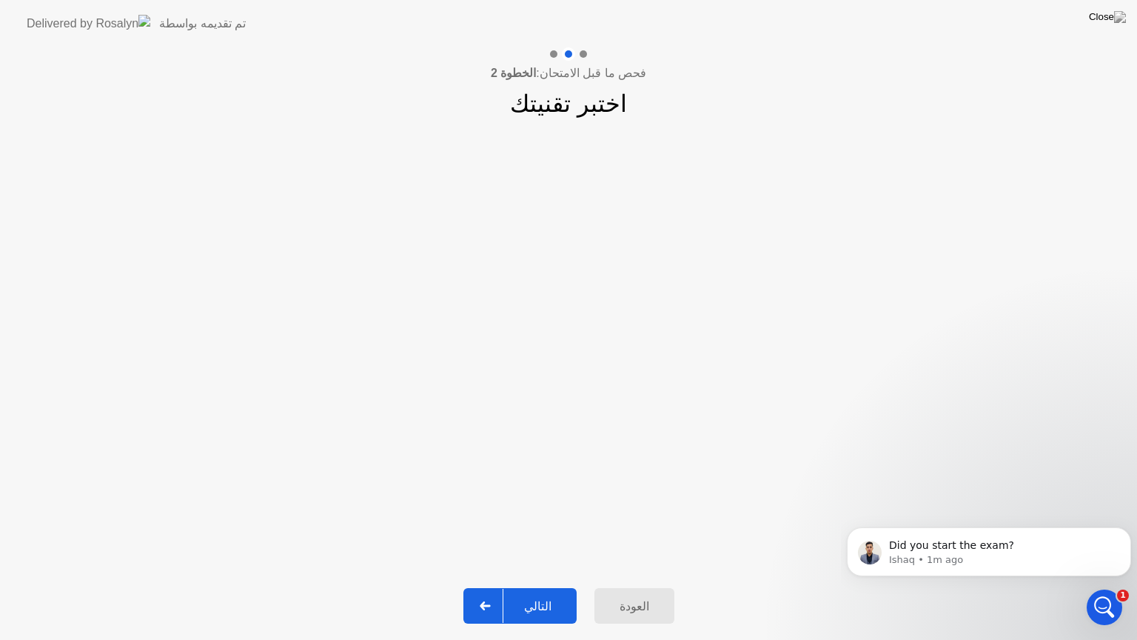
click at [542, 593] on div "التالي" at bounding box center [538, 606] width 69 height 14
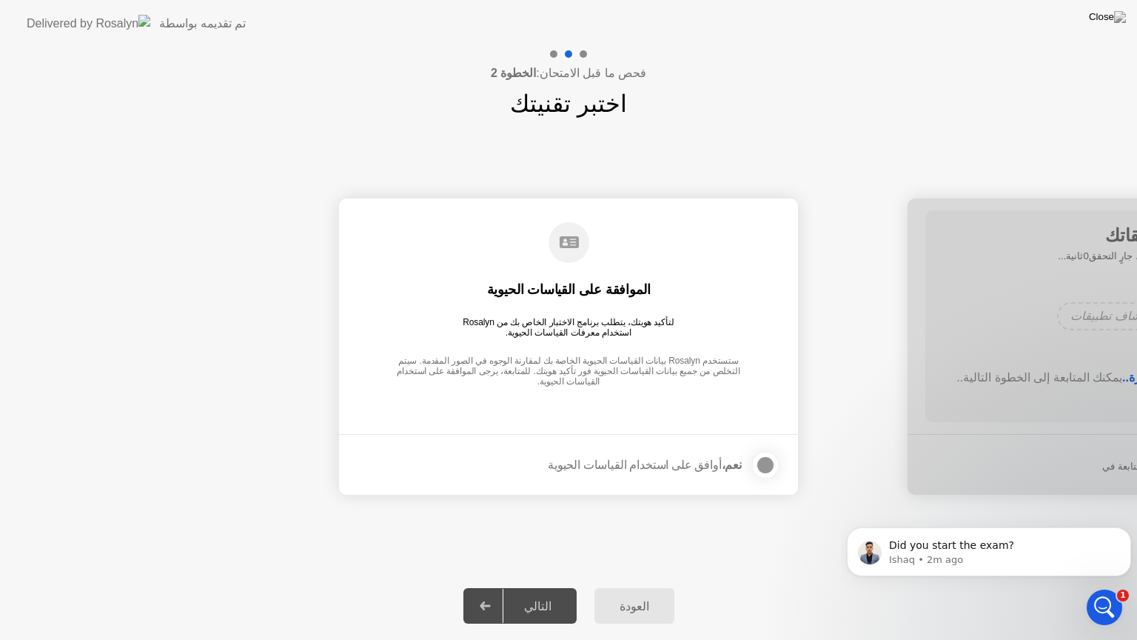
click at [766, 462] on div at bounding box center [766, 465] width 18 height 18
click at [541, 593] on div "التالي" at bounding box center [538, 606] width 69 height 14
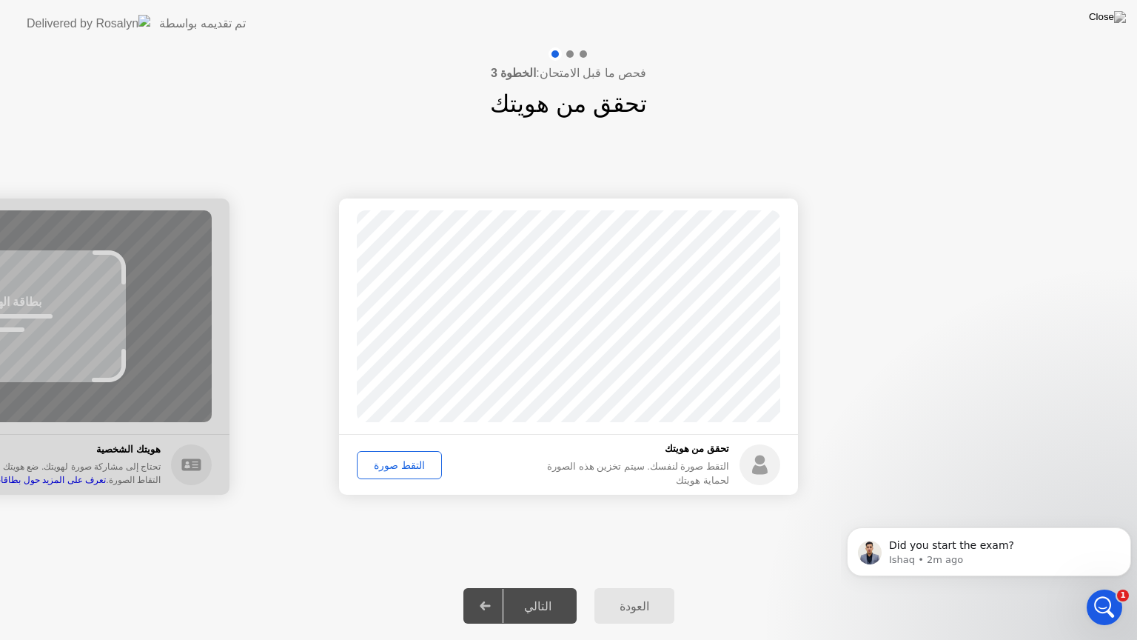
click at [403, 461] on div "التقط صورة" at bounding box center [399, 465] width 75 height 12
click at [533, 593] on div "التالي" at bounding box center [538, 606] width 69 height 14
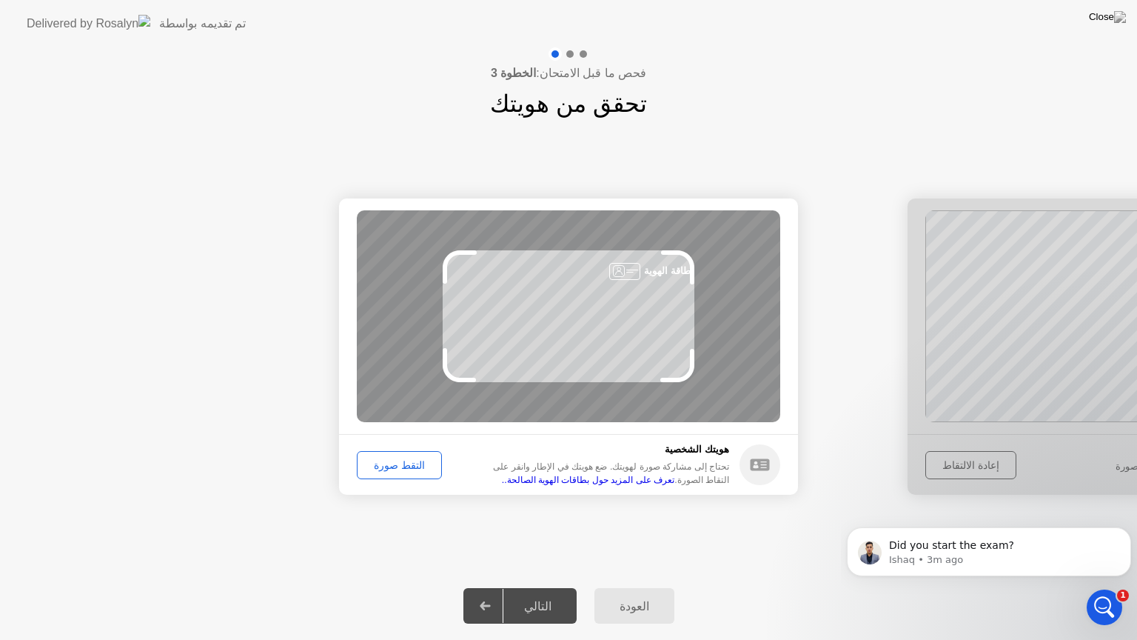
click at [379, 471] on div "التقط صورة" at bounding box center [399, 465] width 75 height 12
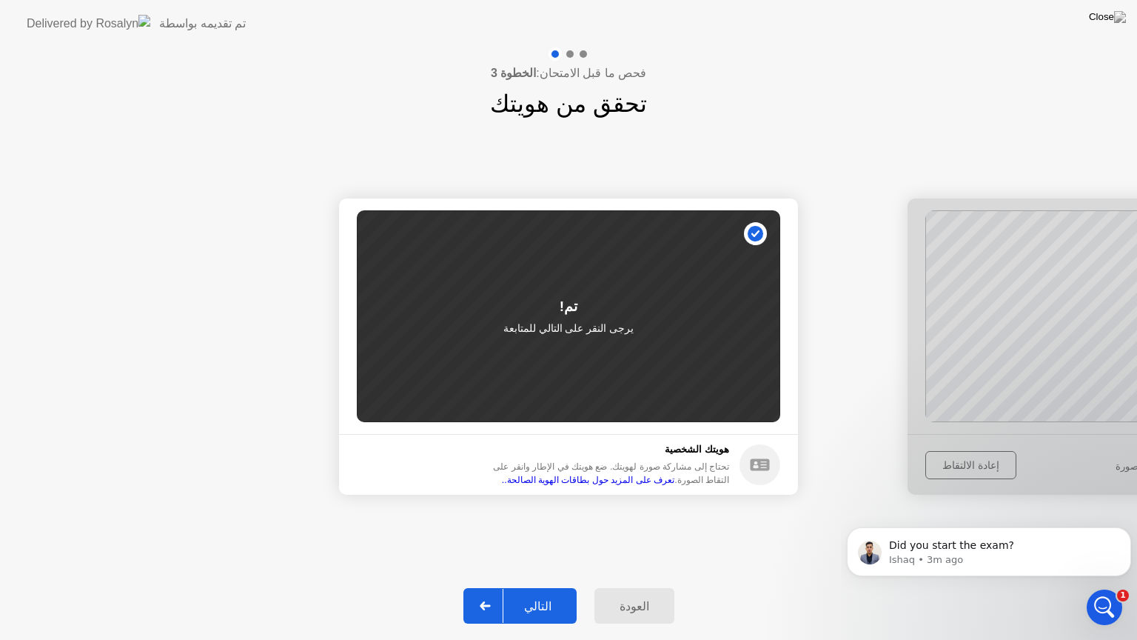
click at [545, 593] on div "التالي" at bounding box center [538, 606] width 69 height 14
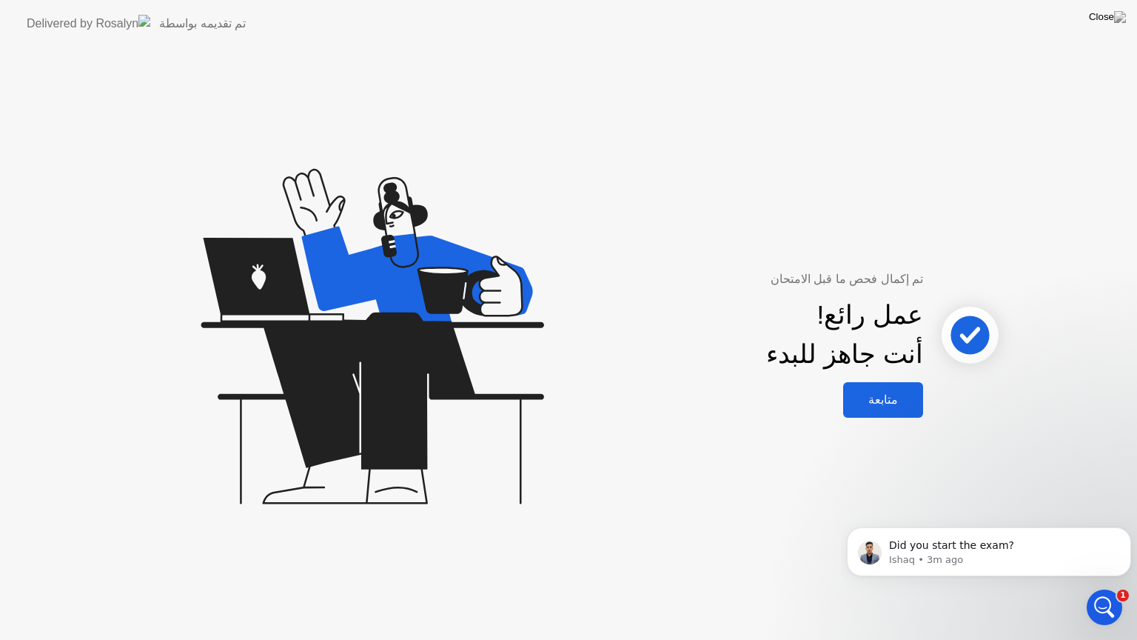
click at [877, 399] on div "متابعة" at bounding box center [883, 399] width 71 height 14
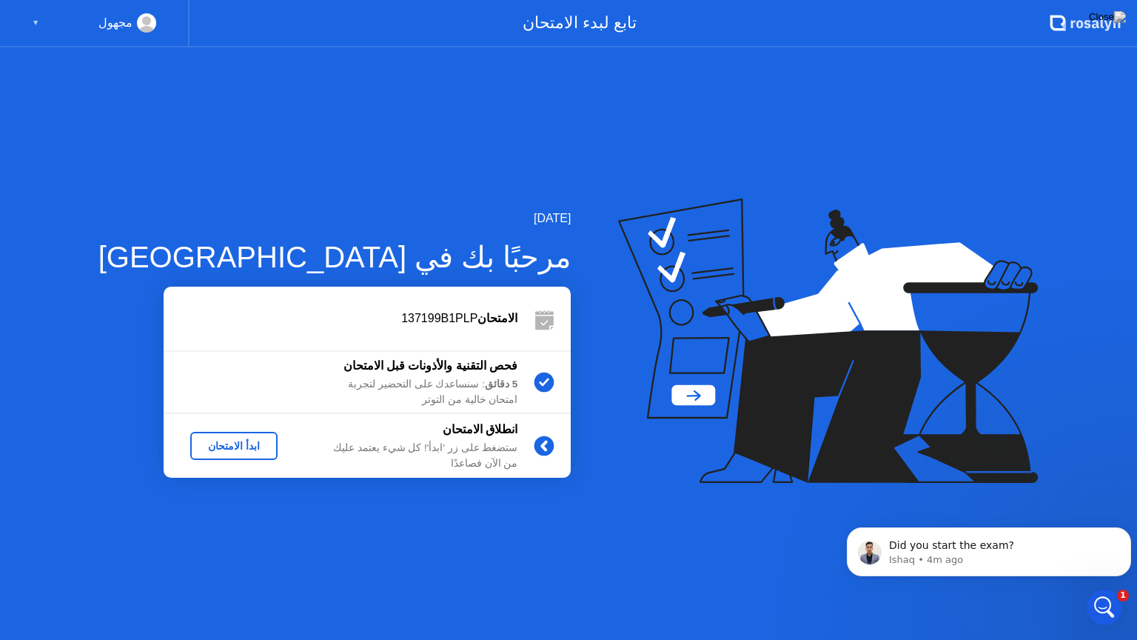
click at [211, 447] on div "ابدأ الامتحان" at bounding box center [234, 446] width 76 height 12
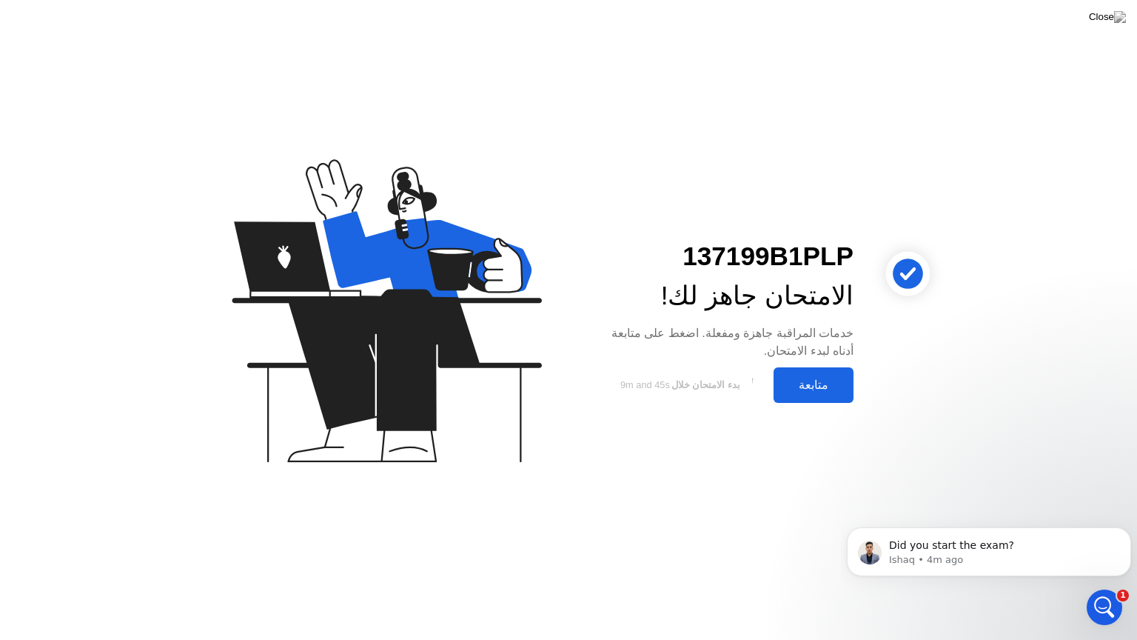
click at [812, 378] on div "متابعة" at bounding box center [813, 385] width 71 height 14
